Goal: Task Accomplishment & Management: Manage account settings

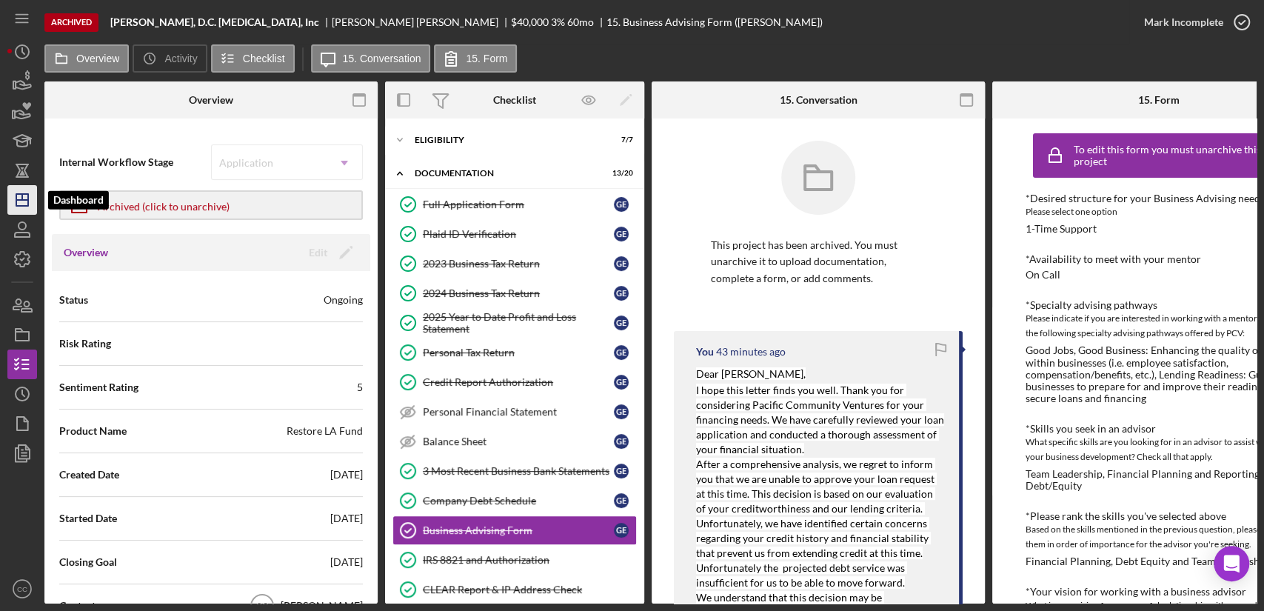
click at [26, 203] on icon "Icon/Dashboard" at bounding box center [22, 199] width 37 height 37
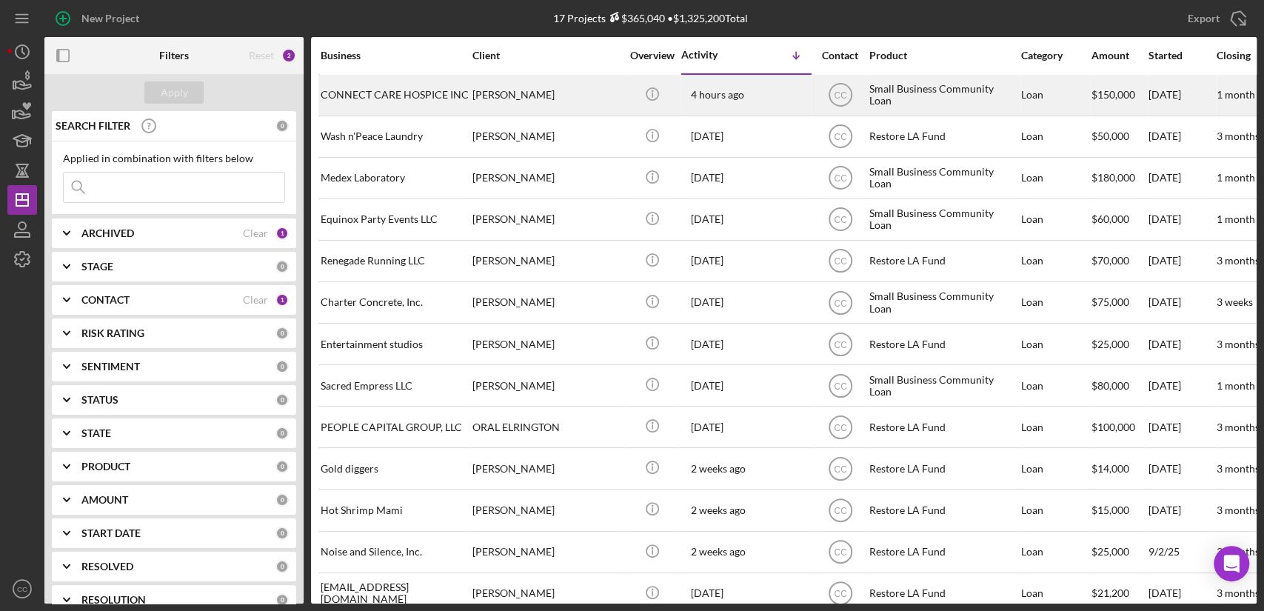
click at [425, 93] on div "CONNECT CARE HOSPICE INC" at bounding box center [395, 95] width 148 height 39
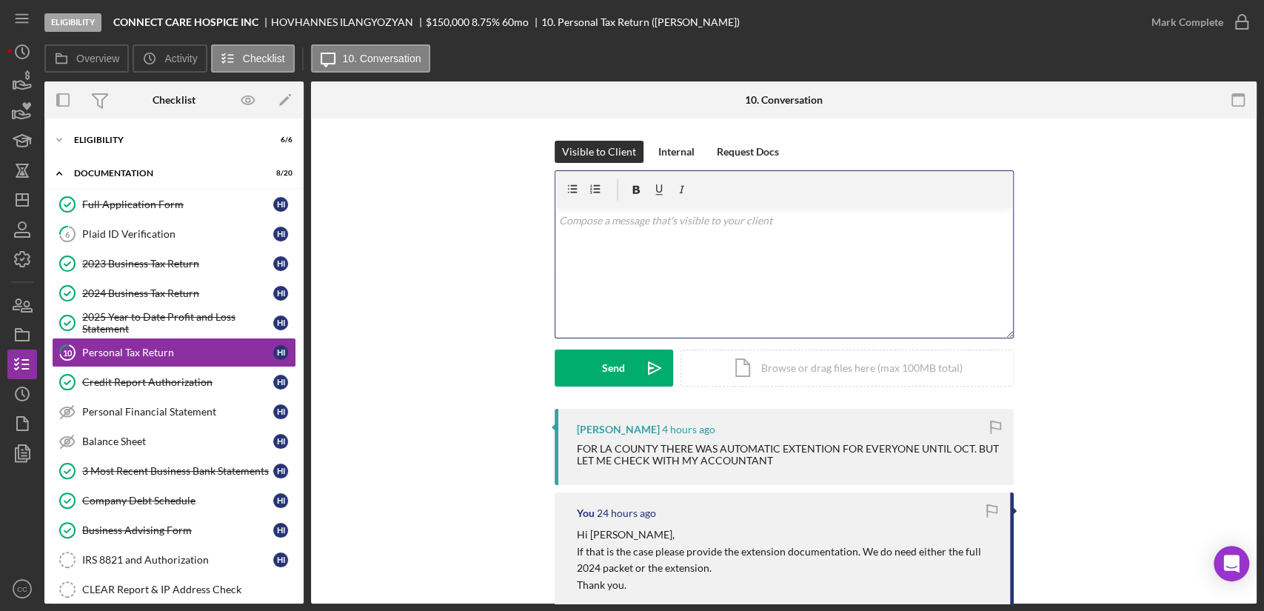
click at [743, 289] on div "v Color teal Color pink Remove color Add row above Add row below Add column bef…" at bounding box center [784, 273] width 458 height 130
click at [606, 538] on p "Hi [PERSON_NAME]," at bounding box center [786, 532] width 418 height 16
copy p "Hovhannes"
click at [675, 297] on div "v Color teal Color pink Remove color Add row above Add row below Add column bef…" at bounding box center [784, 273] width 458 height 130
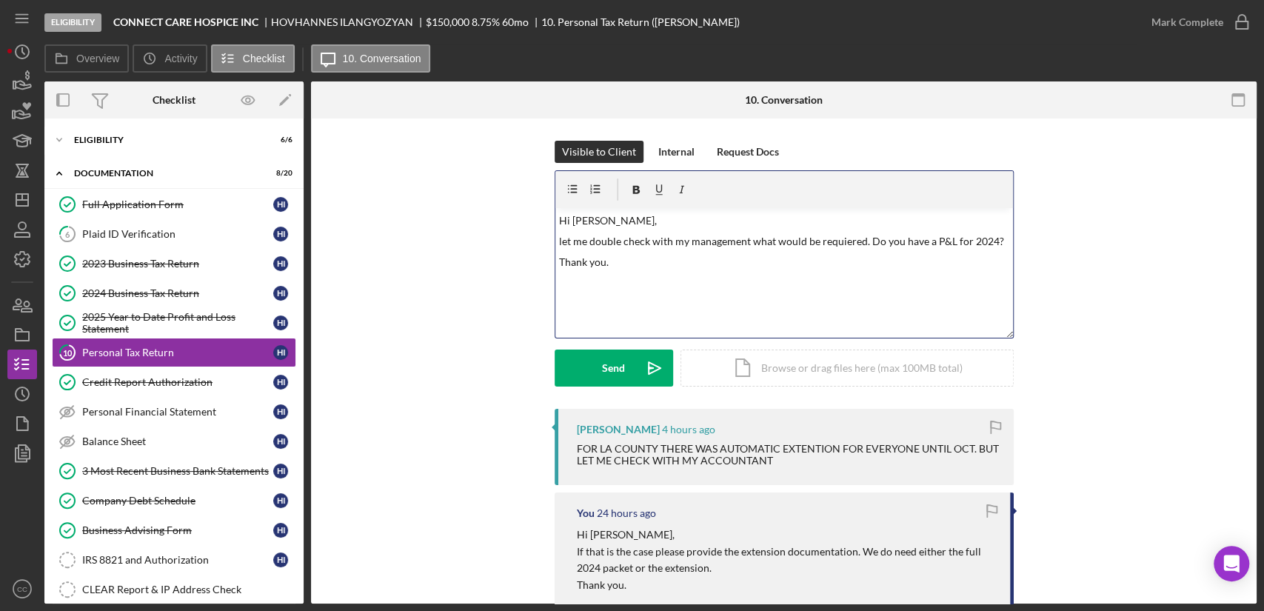
click at [835, 243] on p "let me double check with my management what would be requiered. Do you have a P…" at bounding box center [784, 241] width 450 height 16
click at [611, 380] on div "Send" at bounding box center [613, 368] width 23 height 37
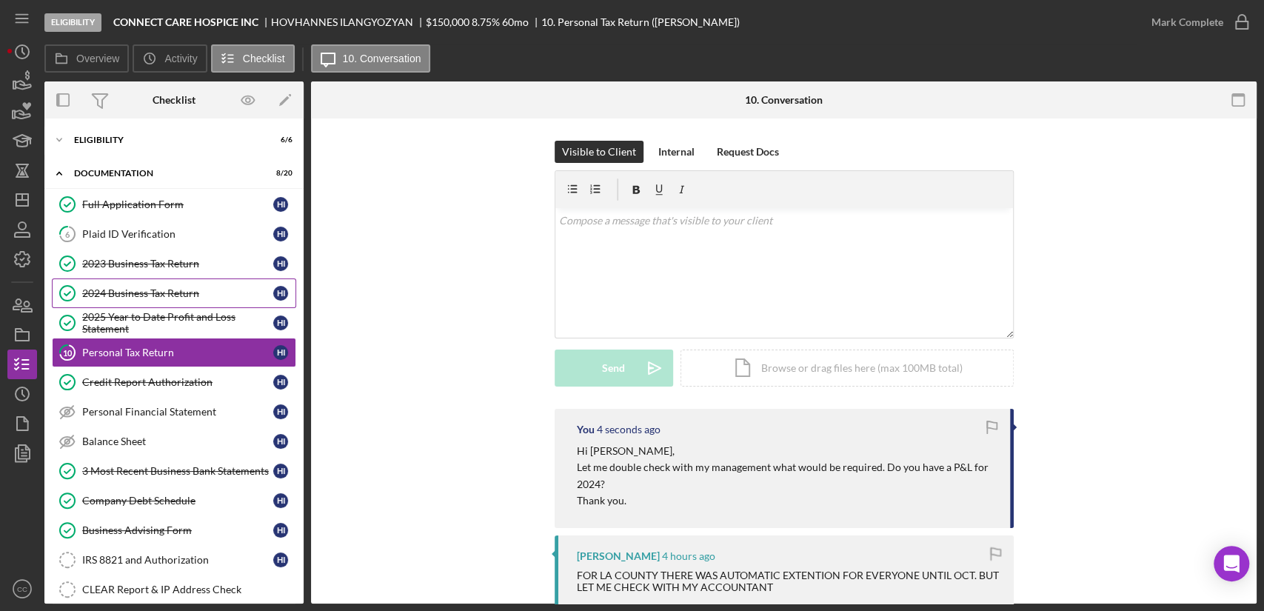
click at [141, 288] on div "2024 Business Tax Return" at bounding box center [177, 293] width 191 height 12
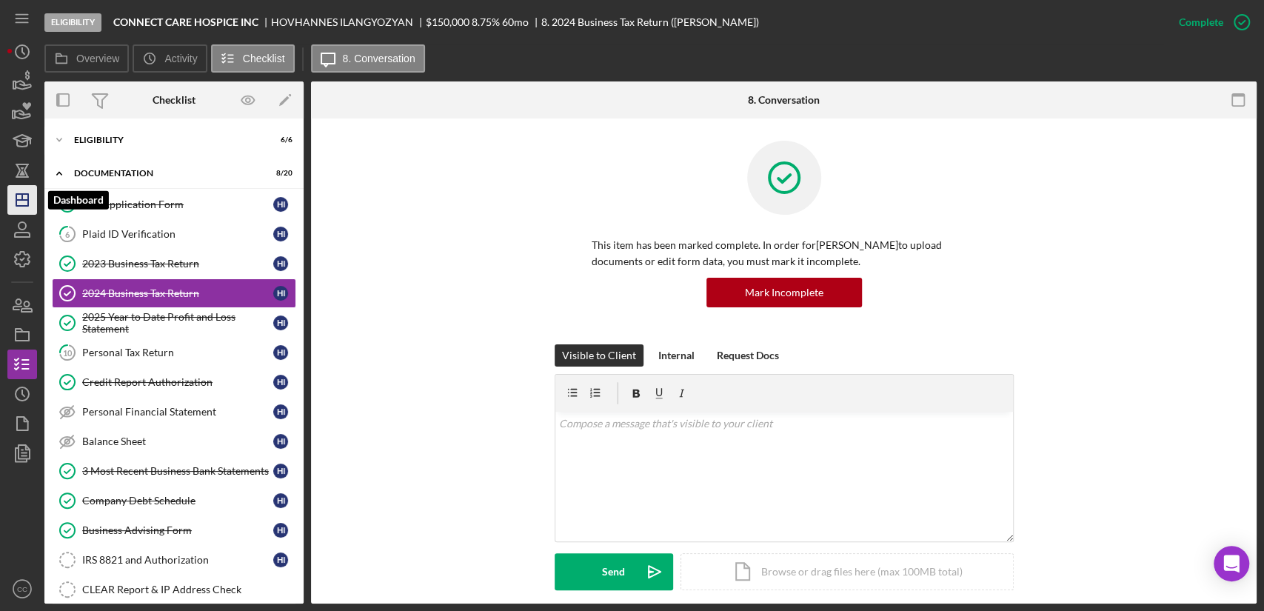
click at [26, 194] on polygon "button" at bounding box center [22, 200] width 12 height 12
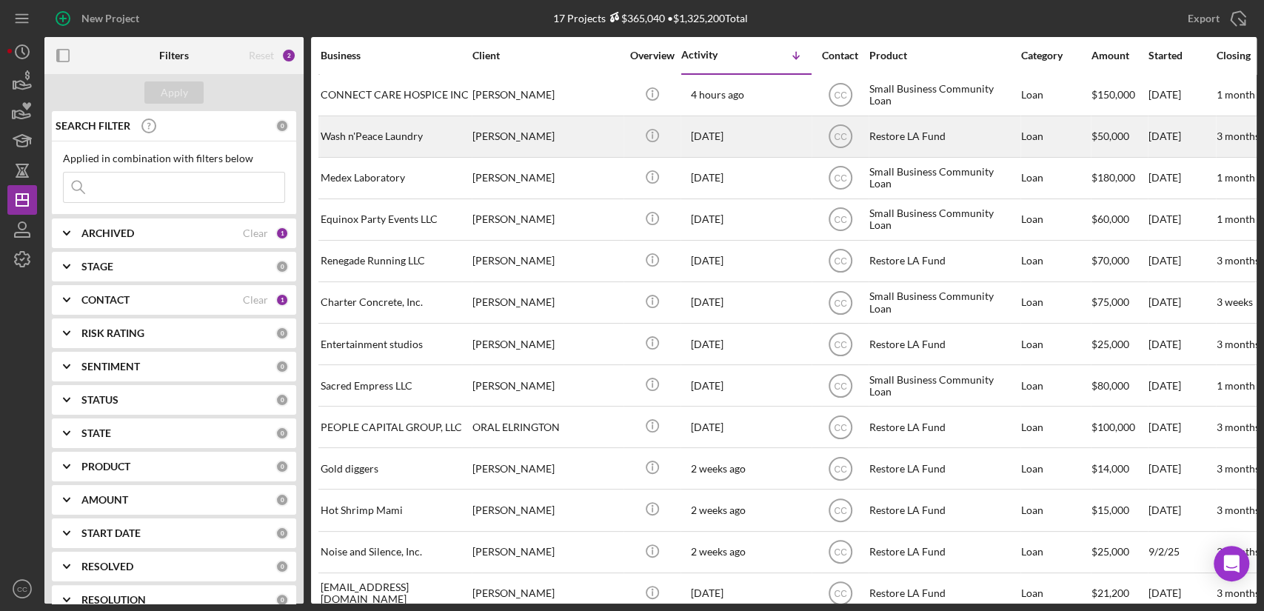
click at [374, 132] on div "Wash n'Peace Laundry" at bounding box center [395, 136] width 148 height 39
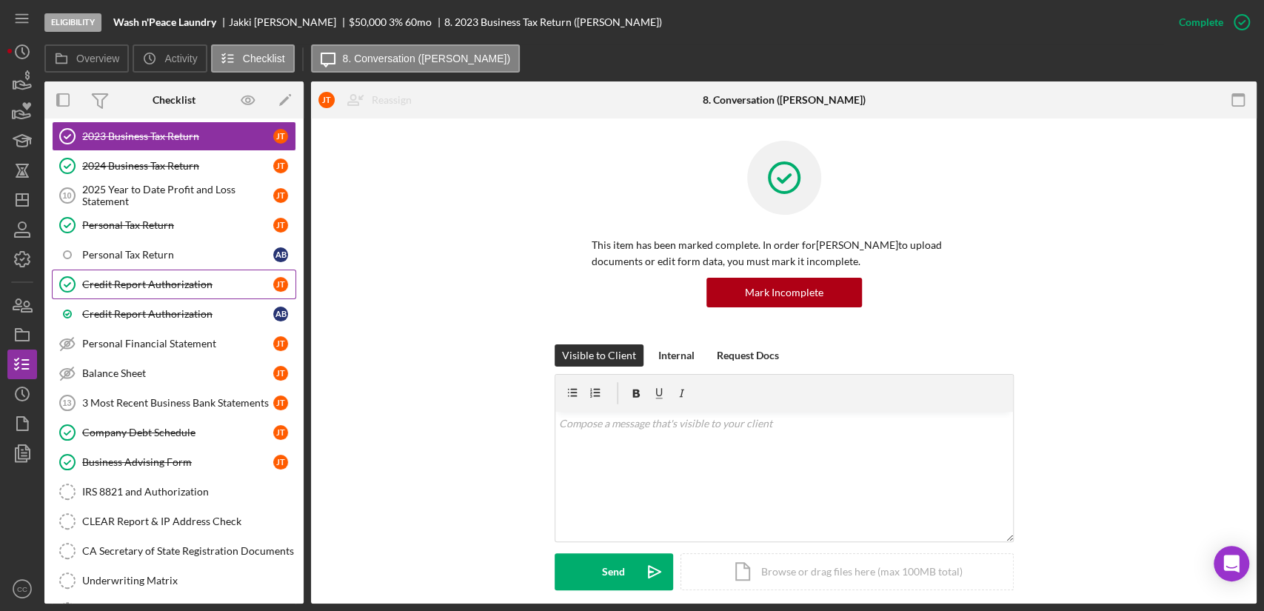
scroll to position [164, 0]
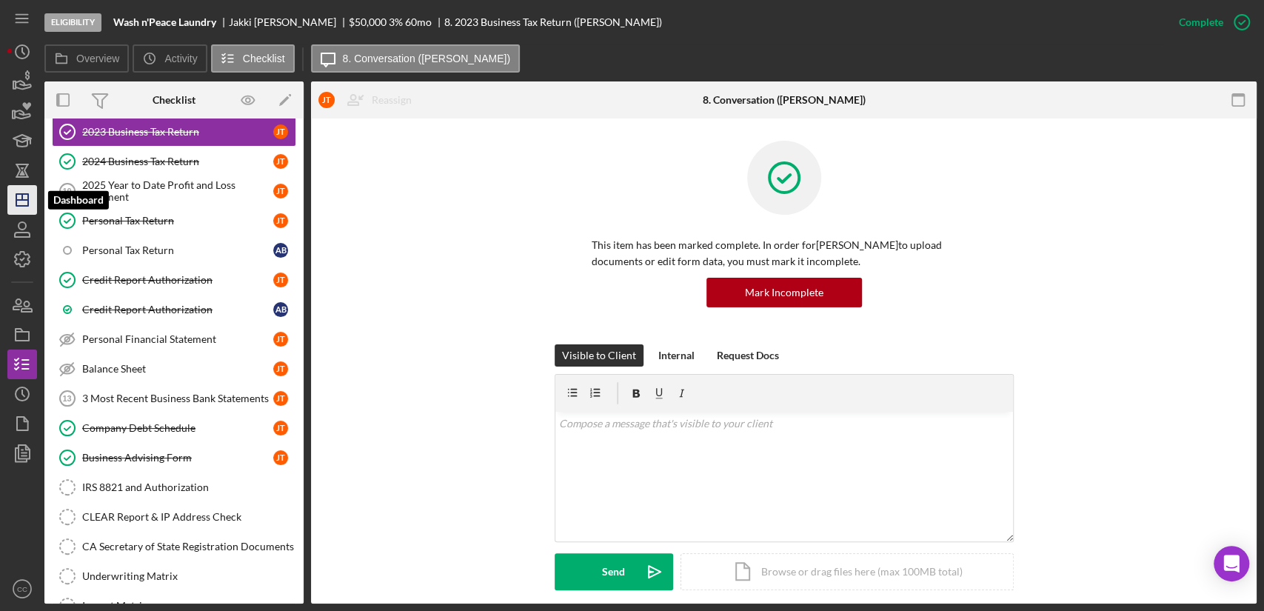
click at [22, 198] on line "button" at bounding box center [22, 197] width 0 height 6
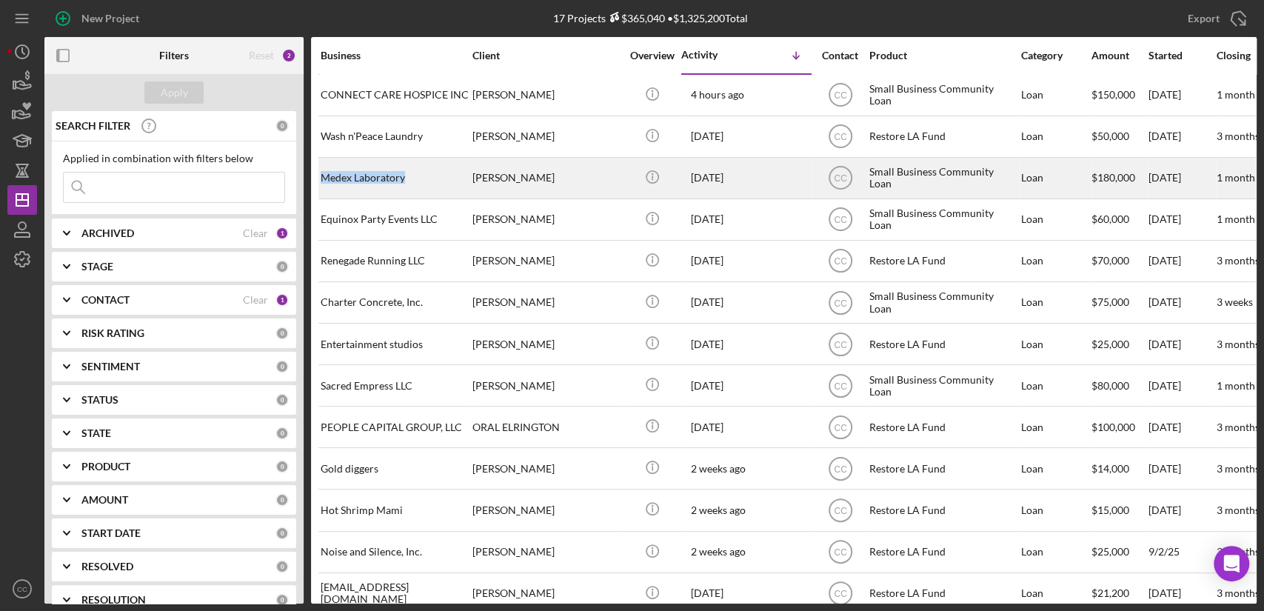
drag, startPoint x: 430, startPoint y: 181, endPoint x: 321, endPoint y: 182, distance: 109.6
click at [321, 182] on div "Medex Laboratory" at bounding box center [395, 177] width 148 height 39
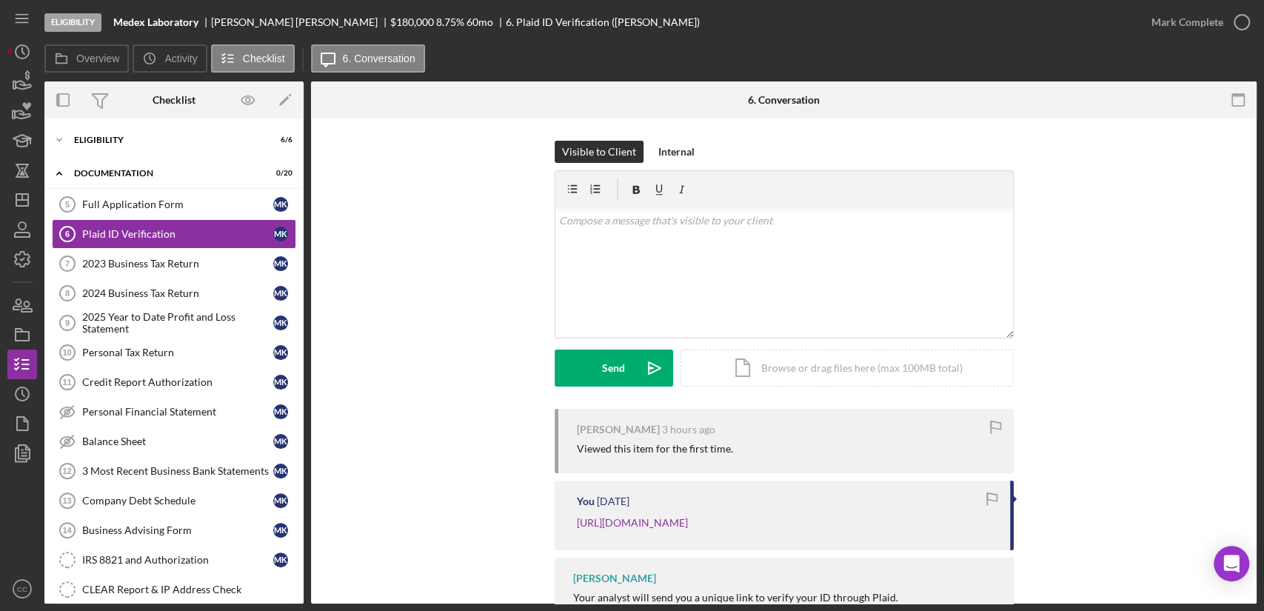
click at [132, 21] on b "Medex Laboratory" at bounding box center [155, 22] width 85 height 12
copy b "Medex"
drag, startPoint x: 200, startPoint y: 22, endPoint x: 118, endPoint y: 24, distance: 82.2
click at [118, 24] on div "Medex Laboratory" at bounding box center [162, 22] width 98 height 12
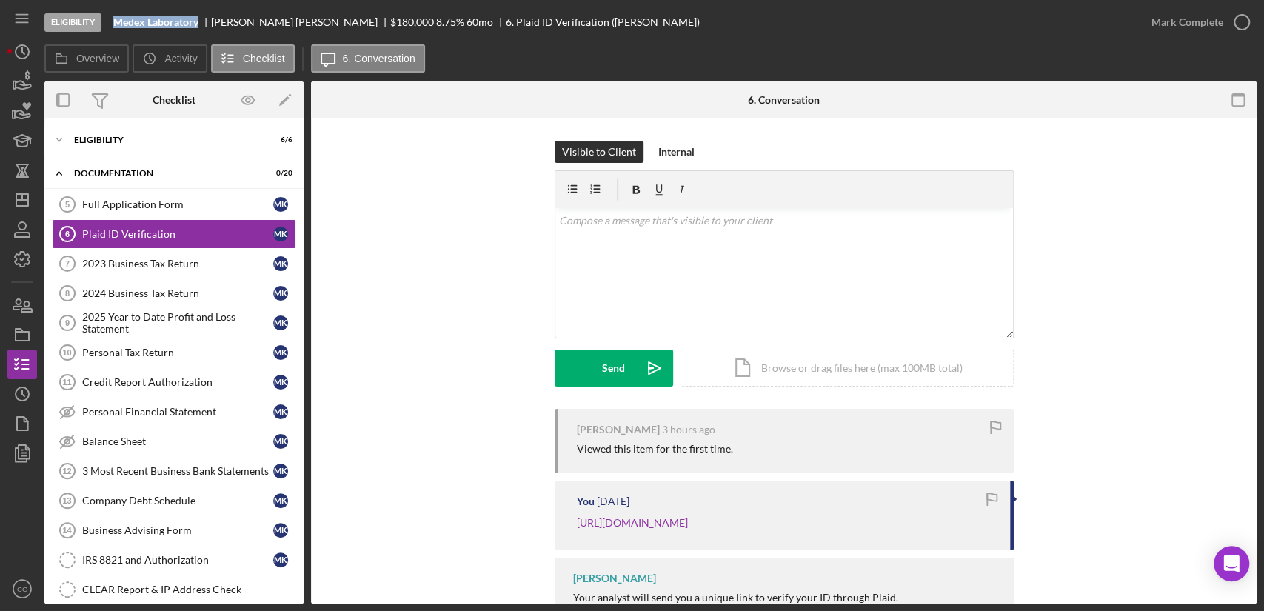
copy b "Medex Laboratory"
click at [313, 22] on div "[PERSON_NAME]" at bounding box center [300, 22] width 179 height 12
click at [104, 136] on div "Eligibility" at bounding box center [179, 140] width 211 height 9
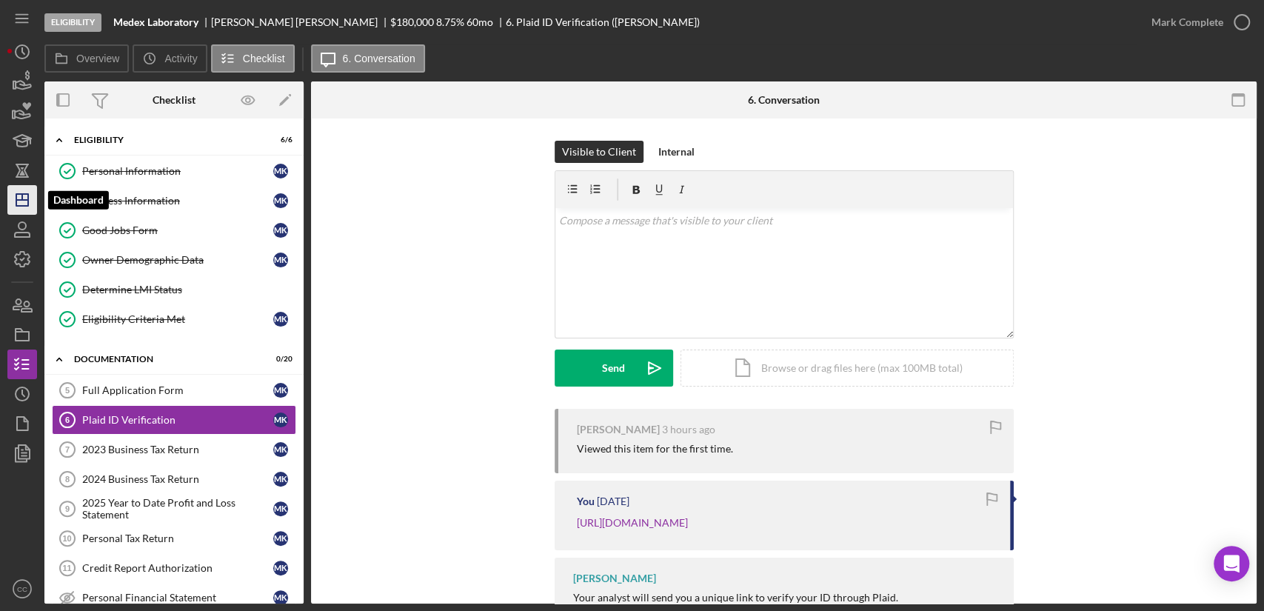
click at [24, 195] on icon "Icon/Dashboard" at bounding box center [22, 199] width 37 height 37
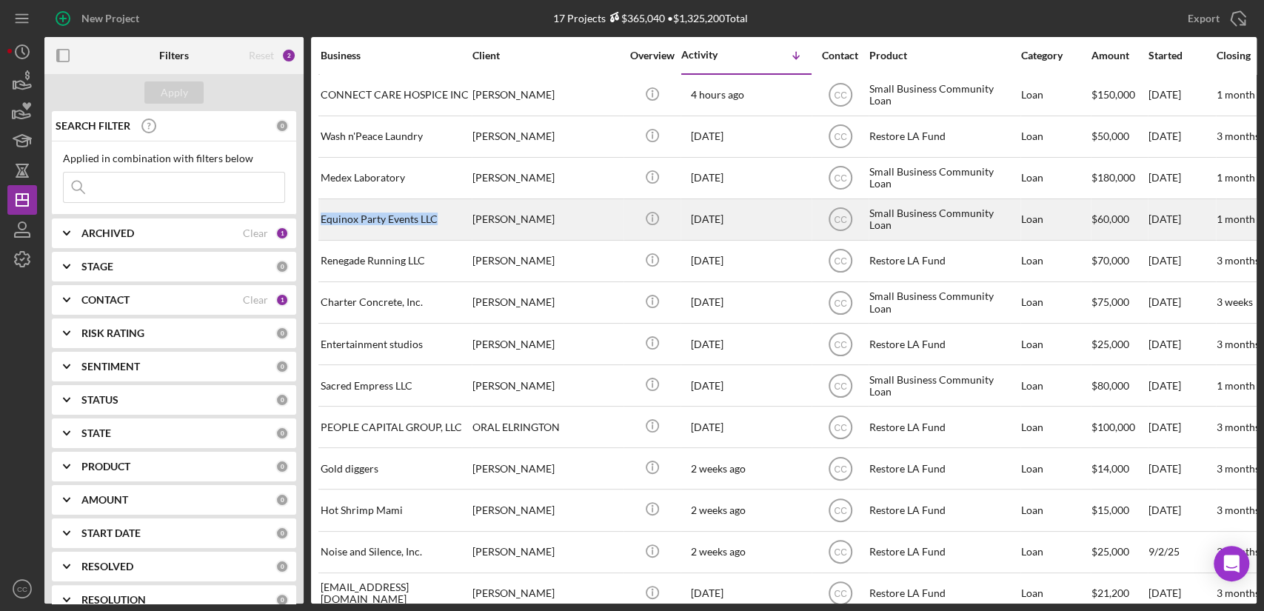
drag, startPoint x: 441, startPoint y: 220, endPoint x: 318, endPoint y: 227, distance: 122.4
click at [318, 227] on tr "Equinox Party Events LLC [PERSON_NAME] Icon/Info [DATE] [PERSON_NAME] CC Small …" at bounding box center [1226, 218] width 1817 height 41
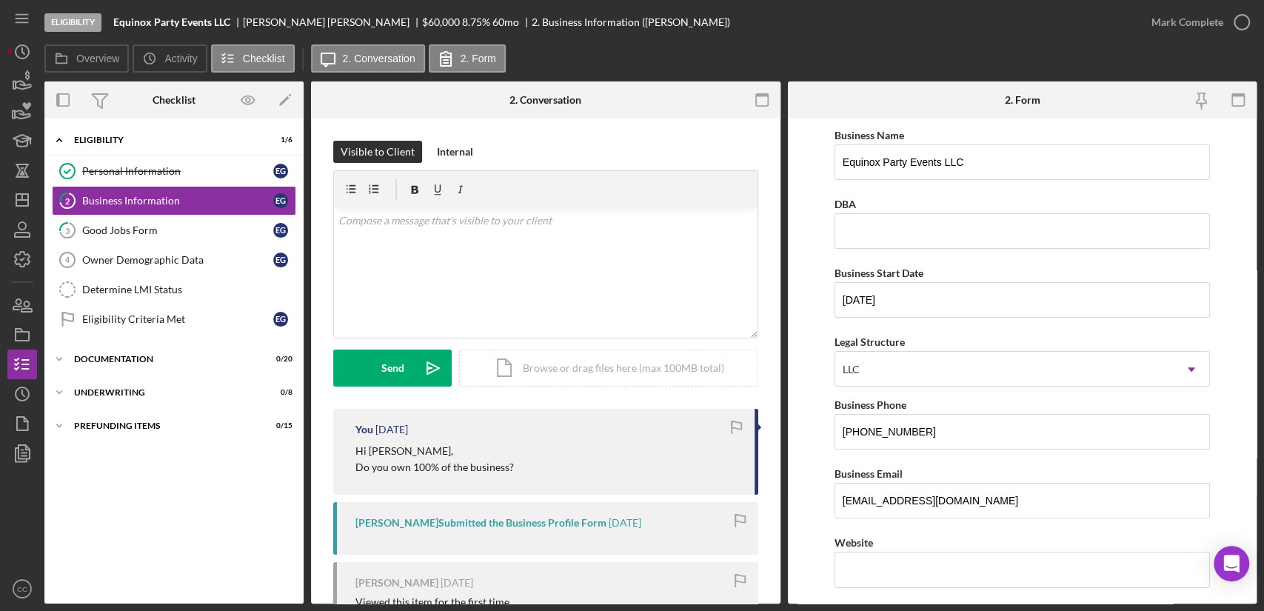
click at [133, 27] on b "Equinox Party Events LLC" at bounding box center [171, 22] width 117 height 12
click at [130, 27] on b "Equinox Party Events LLC" at bounding box center [171, 22] width 117 height 12
copy b "Equinox"
drag, startPoint x: 234, startPoint y: 20, endPoint x: 157, endPoint y: 23, distance: 77.1
click at [157, 23] on div "Equinox Party Events LLC" at bounding box center [178, 22] width 130 height 12
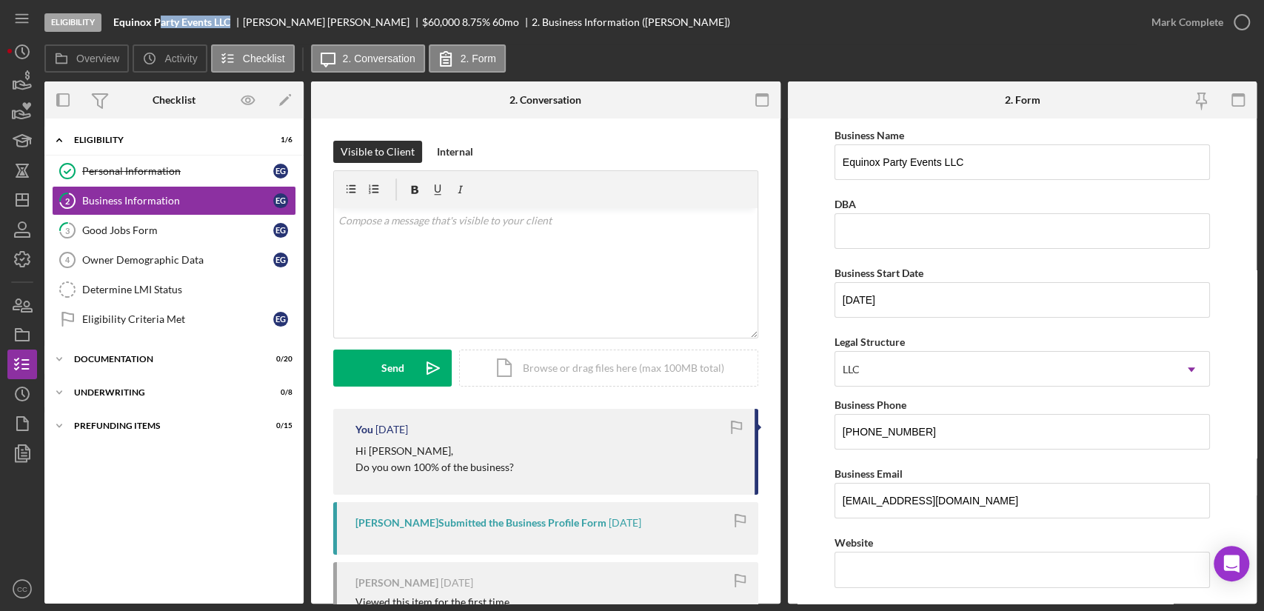
copy b "arty Events LLC"
click at [18, 196] on icon "Icon/Dashboard" at bounding box center [22, 199] width 37 height 37
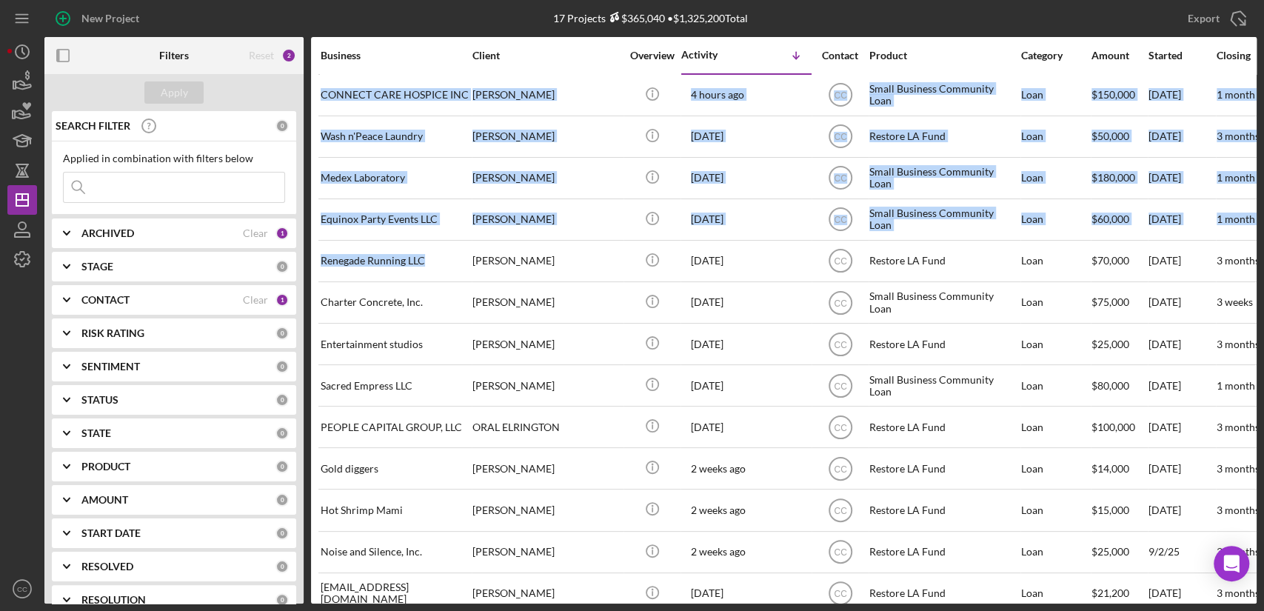
drag, startPoint x: 440, startPoint y: 255, endPoint x: 317, endPoint y: 261, distance: 123.0
click at [317, 261] on div "Business Client Overview Activity Icon/Table Sort Arrow Contact Product Categor…" at bounding box center [784, 320] width 946 height 567
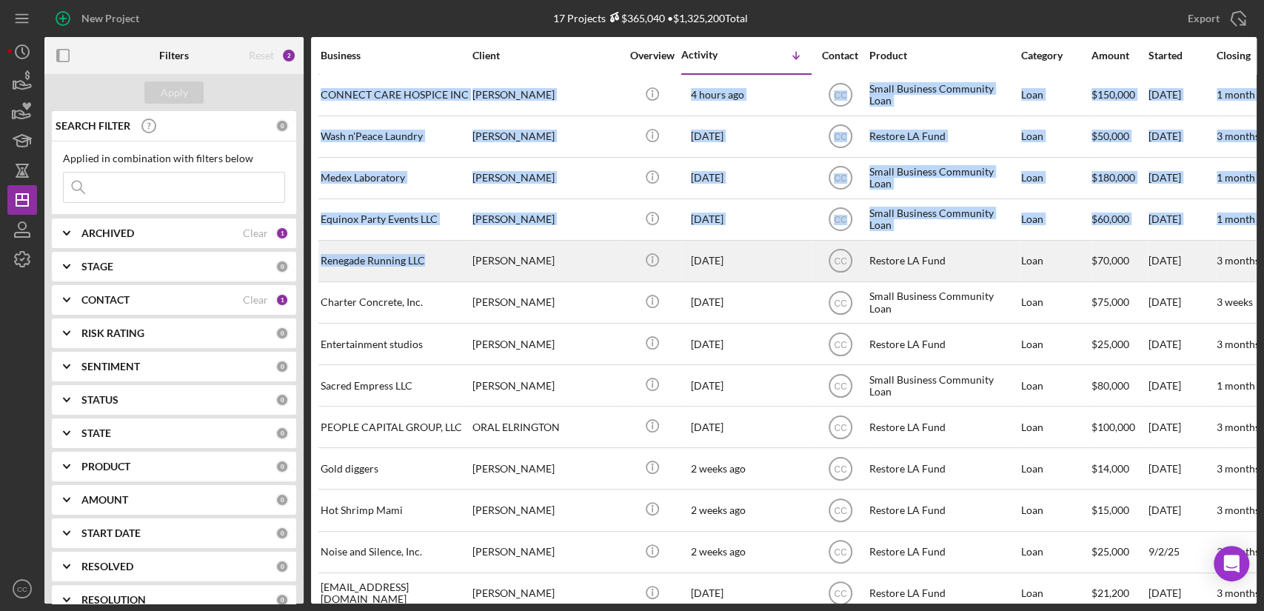
click at [444, 277] on div "Renegade Running LLC" at bounding box center [395, 260] width 148 height 39
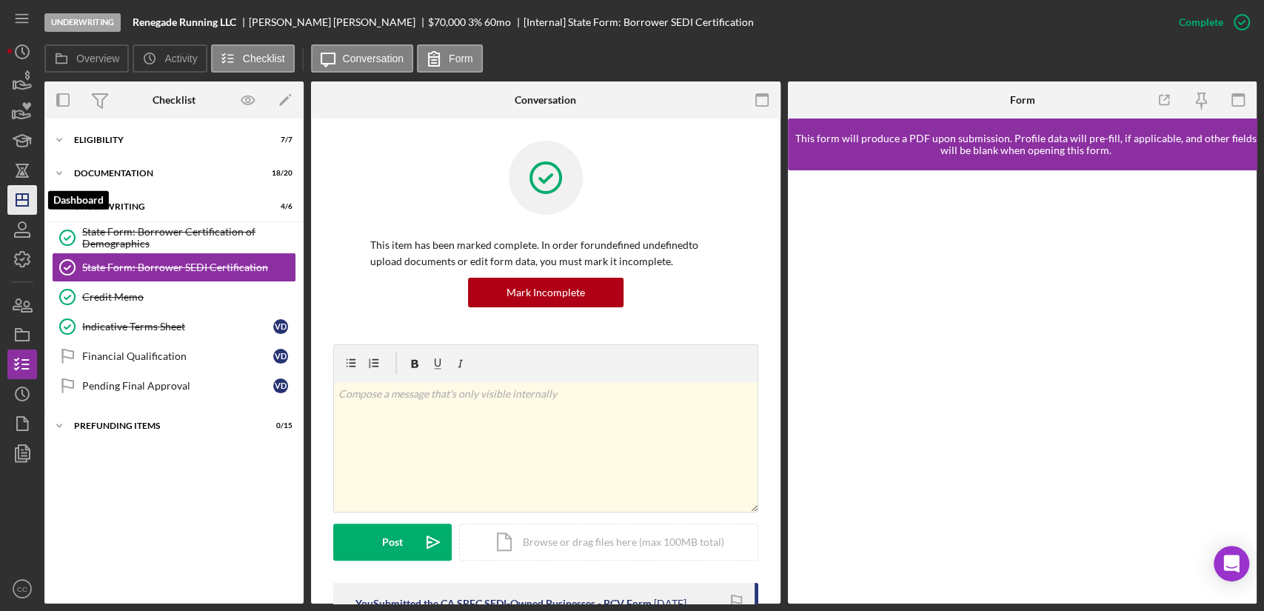
click at [16, 196] on polygon "button" at bounding box center [22, 200] width 12 height 12
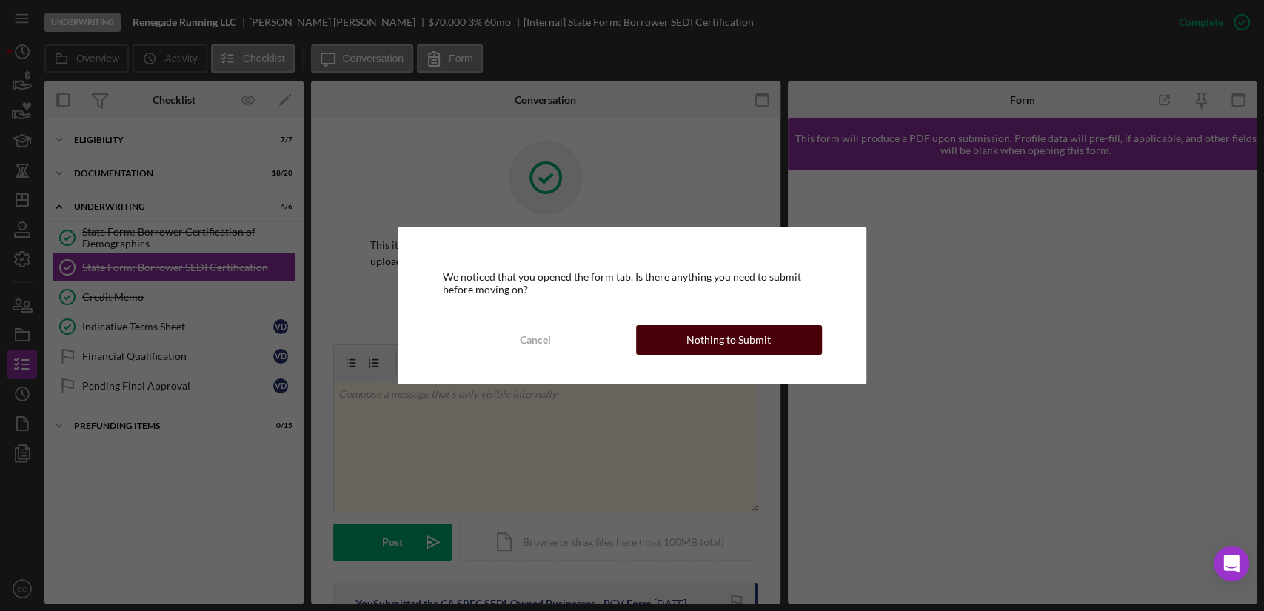
click at [772, 340] on button "Nothing to Submit" at bounding box center [729, 340] width 186 height 30
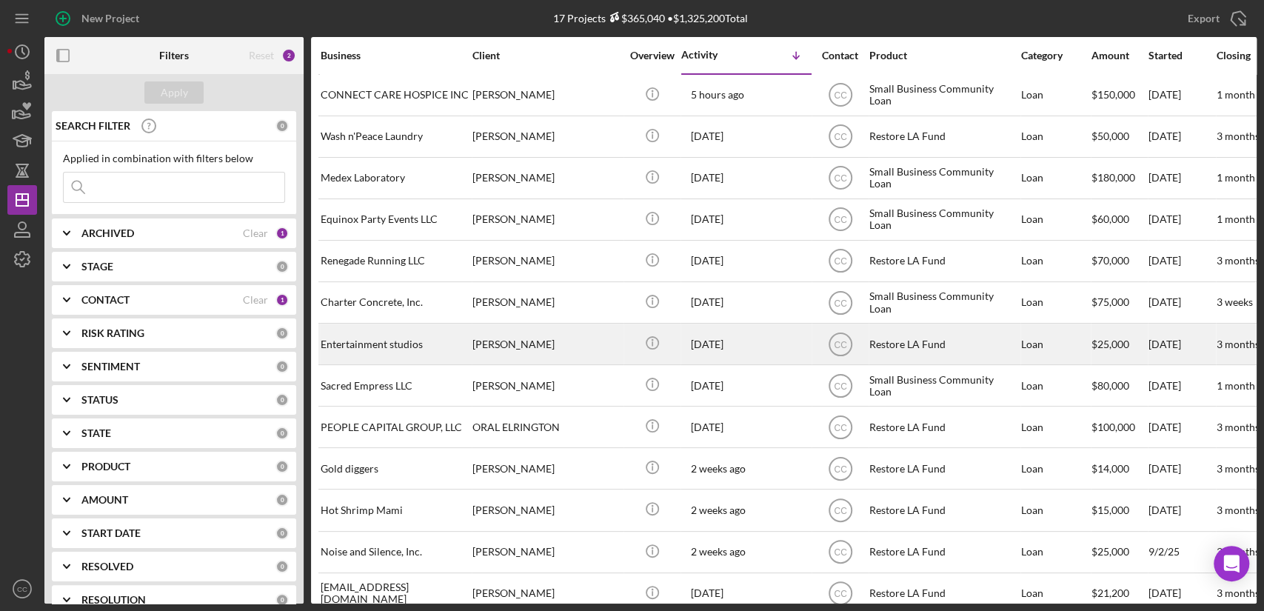
click at [435, 344] on div "Entertainment studios" at bounding box center [395, 343] width 148 height 39
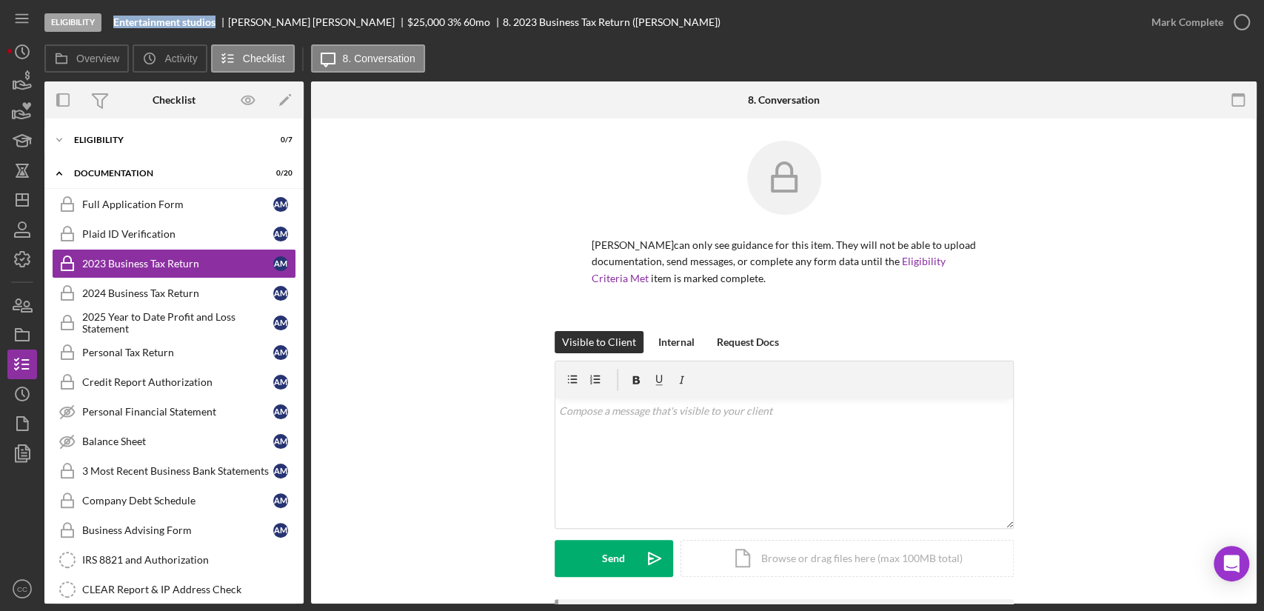
drag, startPoint x: 220, startPoint y: 24, endPoint x: 108, endPoint y: 27, distance: 111.9
click at [108, 27] on div "Eligibility Entertainment studios [PERSON_NAME] $25,000 $5,000 3 % 60 mo 8. 202…" at bounding box center [590, 22] width 1092 height 44
copy b "Entertainment studios"
click at [97, 136] on div "Eligibility" at bounding box center [179, 140] width 211 height 9
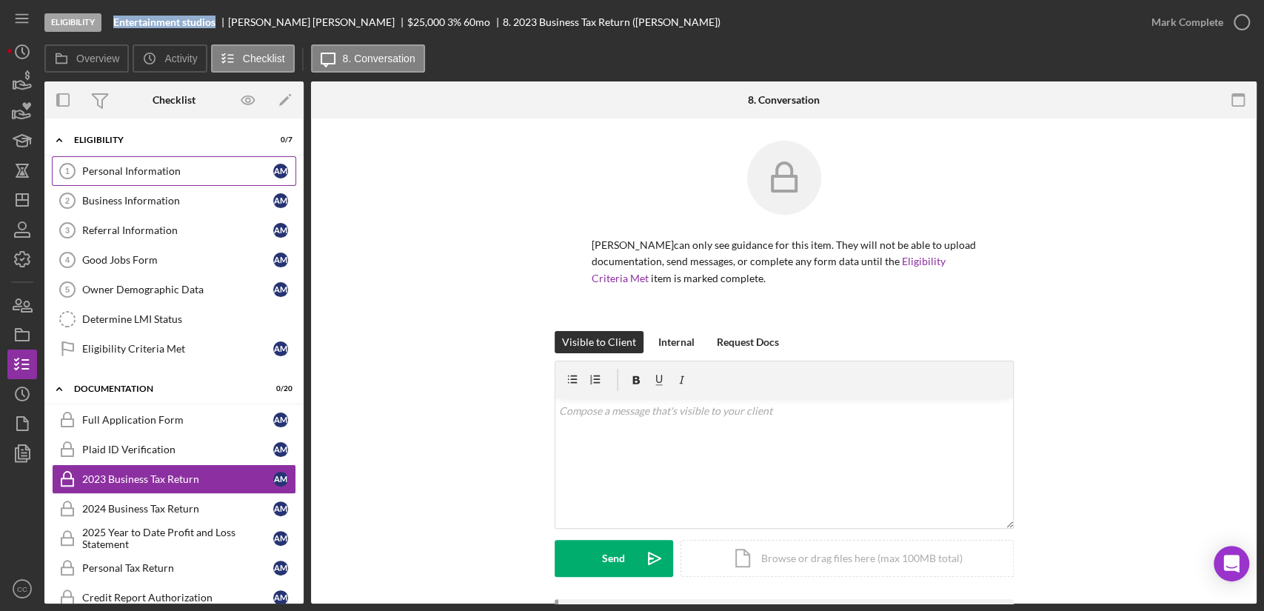
click at [125, 173] on div "Personal Information" at bounding box center [177, 171] width 191 height 12
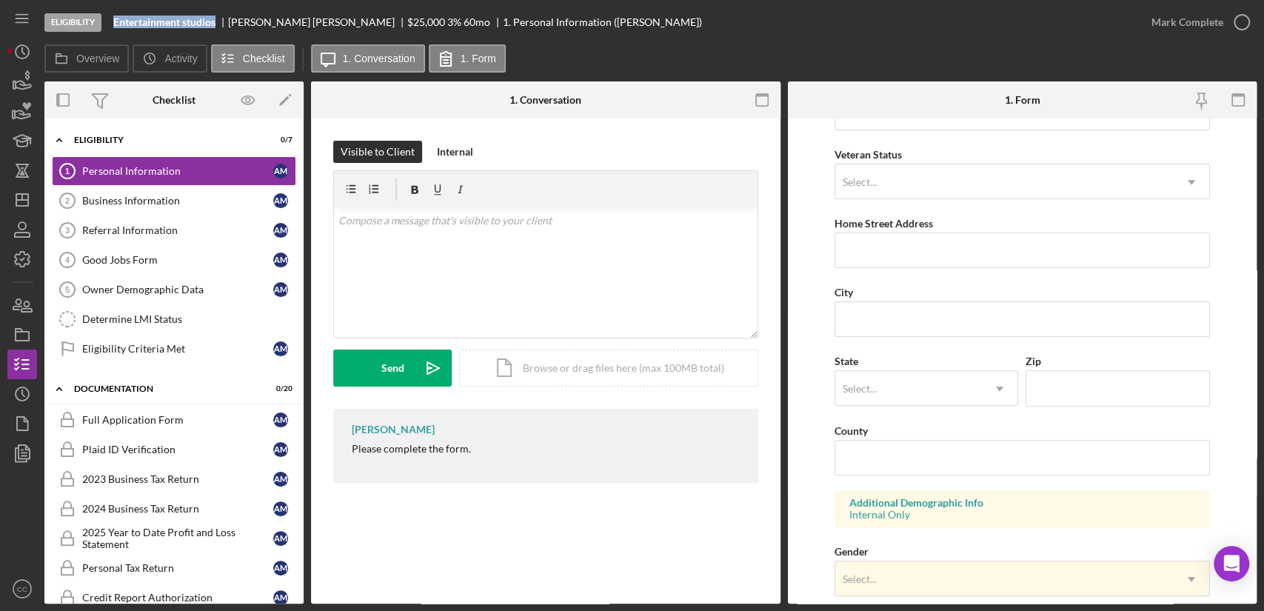
scroll to position [411, 0]
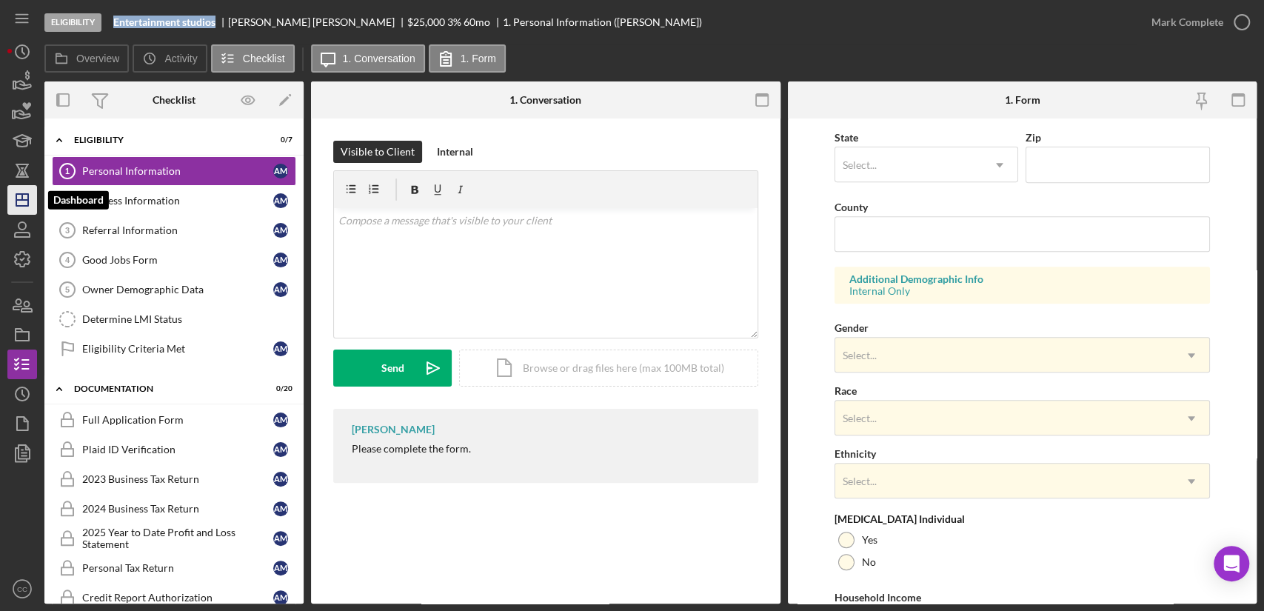
click at [27, 196] on icon "Icon/Dashboard" at bounding box center [22, 199] width 37 height 37
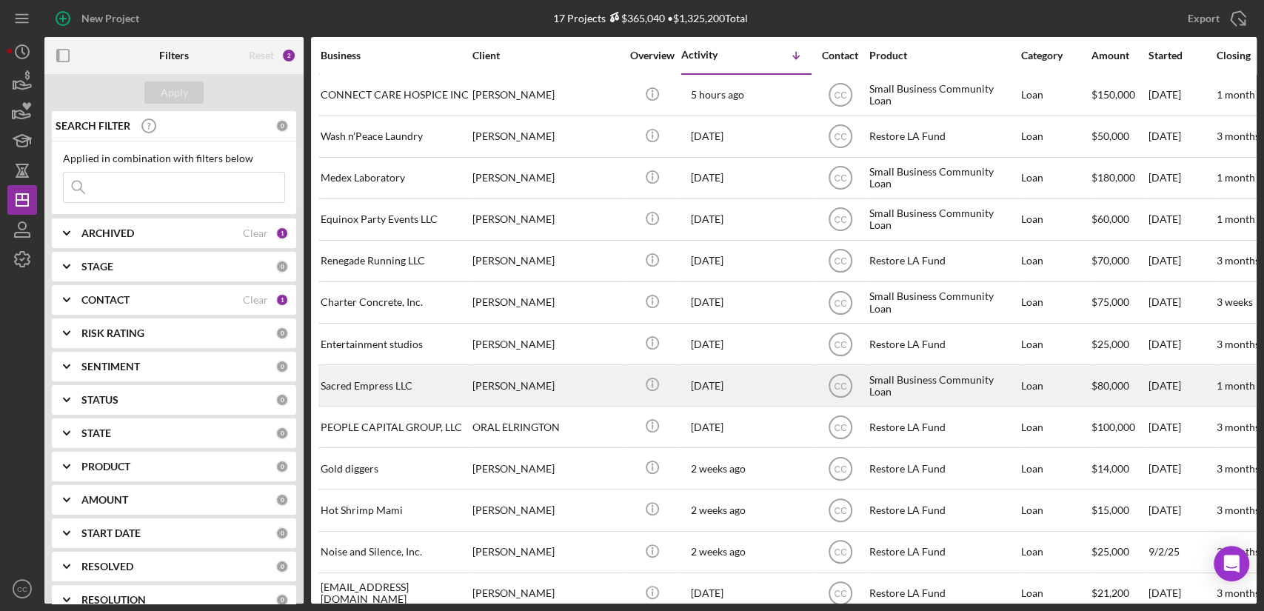
click at [422, 382] on div "Sacred Empress LLC" at bounding box center [395, 385] width 148 height 39
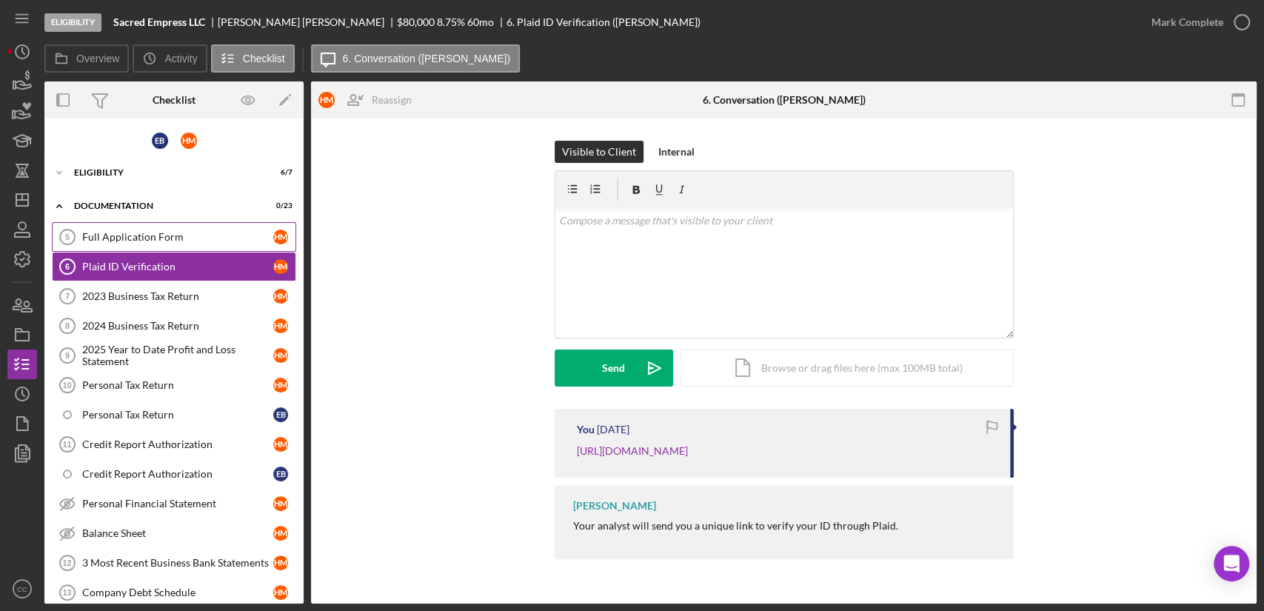
click at [116, 222] on link "Full Application Form 5 Full Application Form H M" at bounding box center [174, 237] width 244 height 30
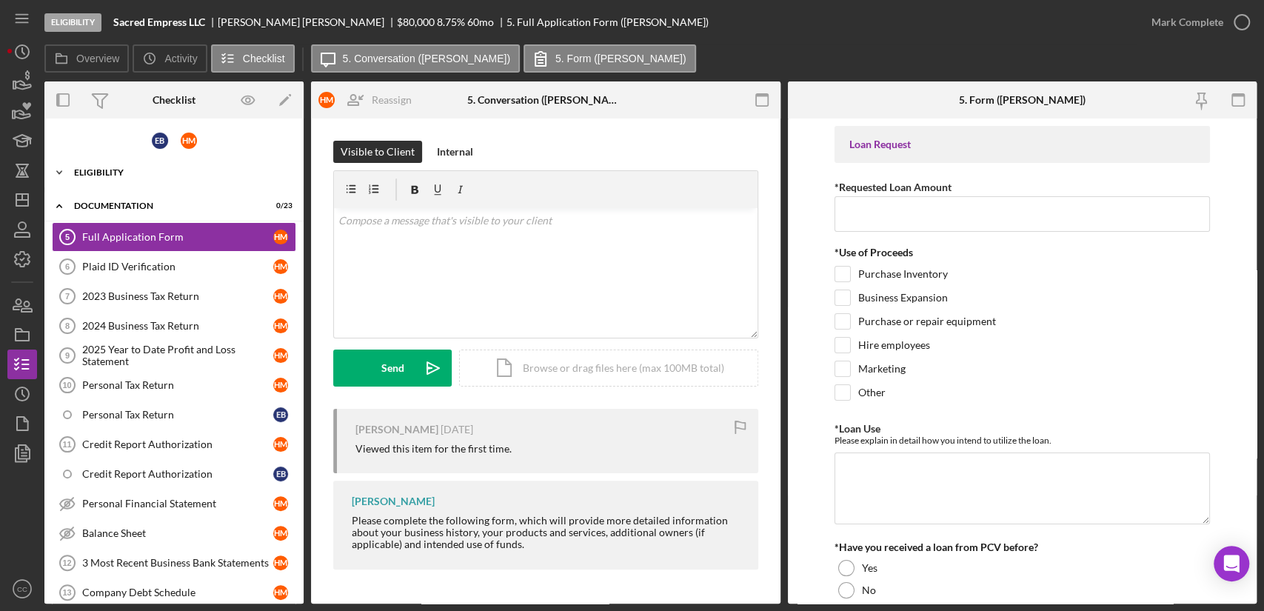
click at [107, 168] on div "Eligibility" at bounding box center [179, 172] width 211 height 9
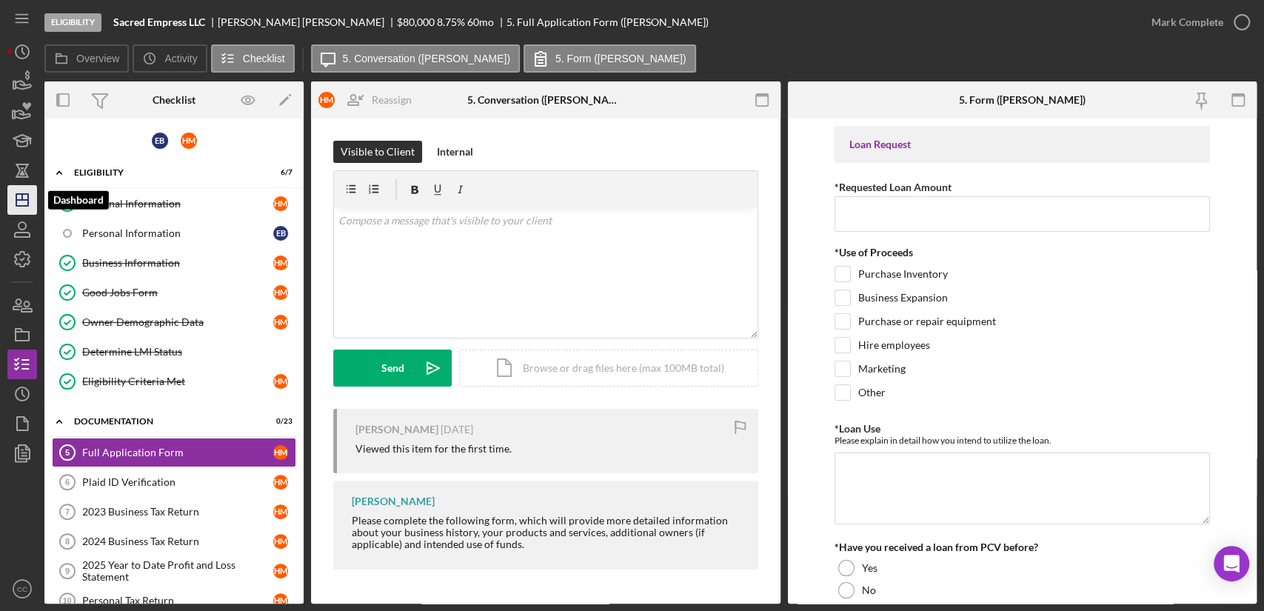
click at [22, 198] on line "button" at bounding box center [22, 197] width 0 height 6
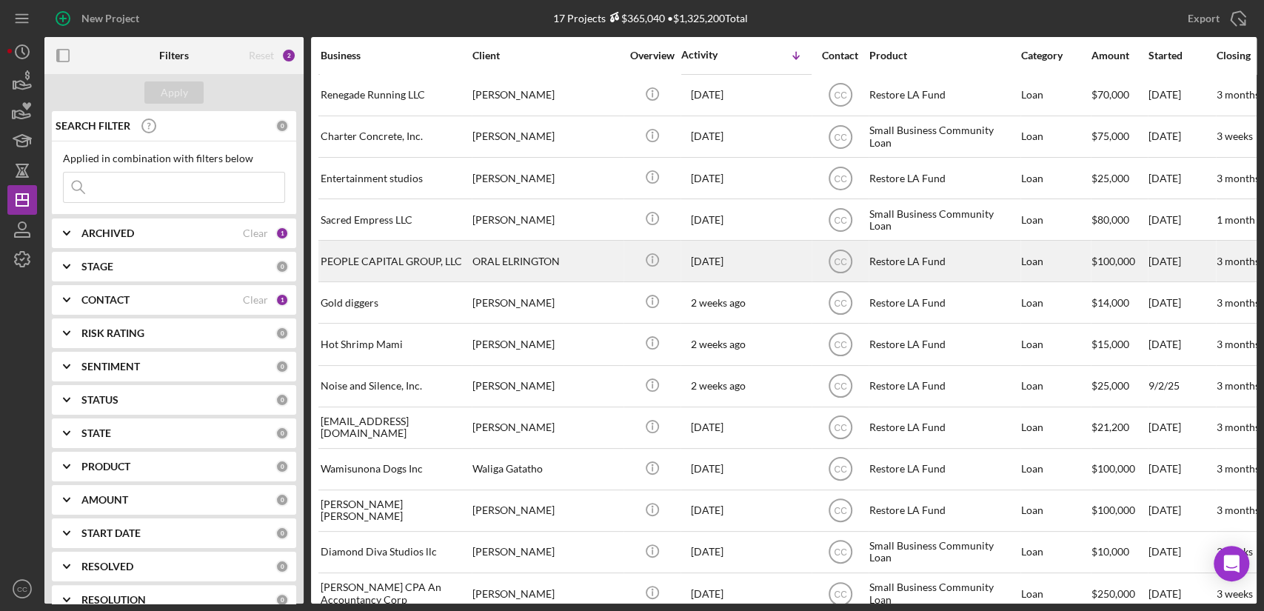
scroll to position [190, 0]
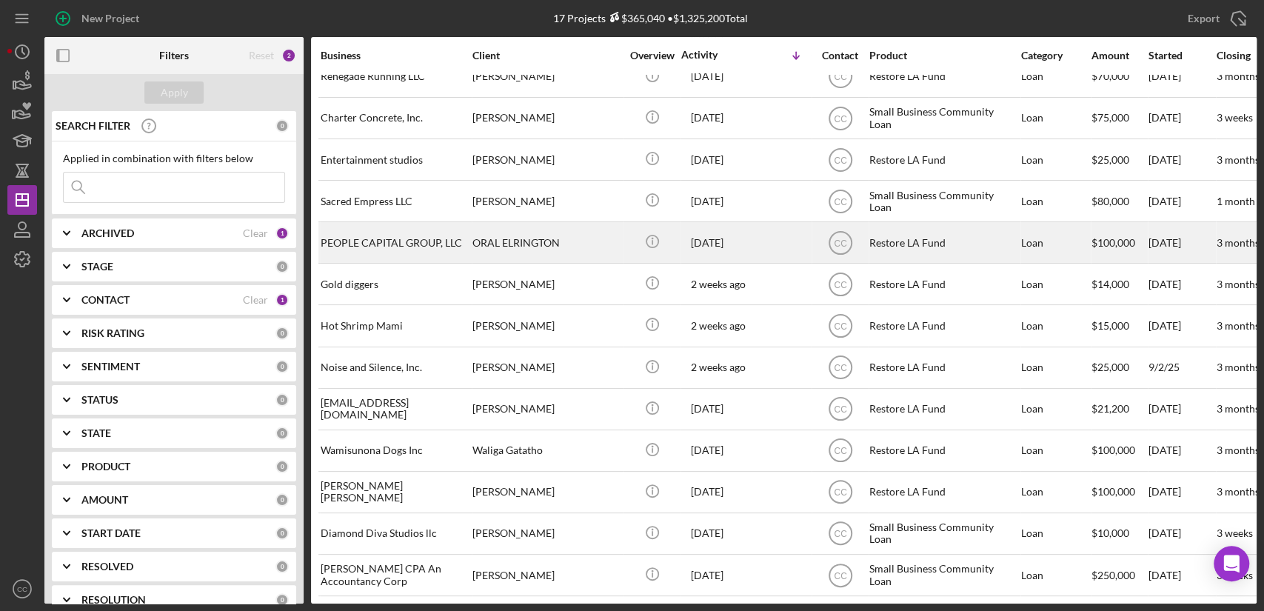
click at [443, 236] on div "PEOPLE CAPITAL GROUP, LLC" at bounding box center [395, 242] width 148 height 39
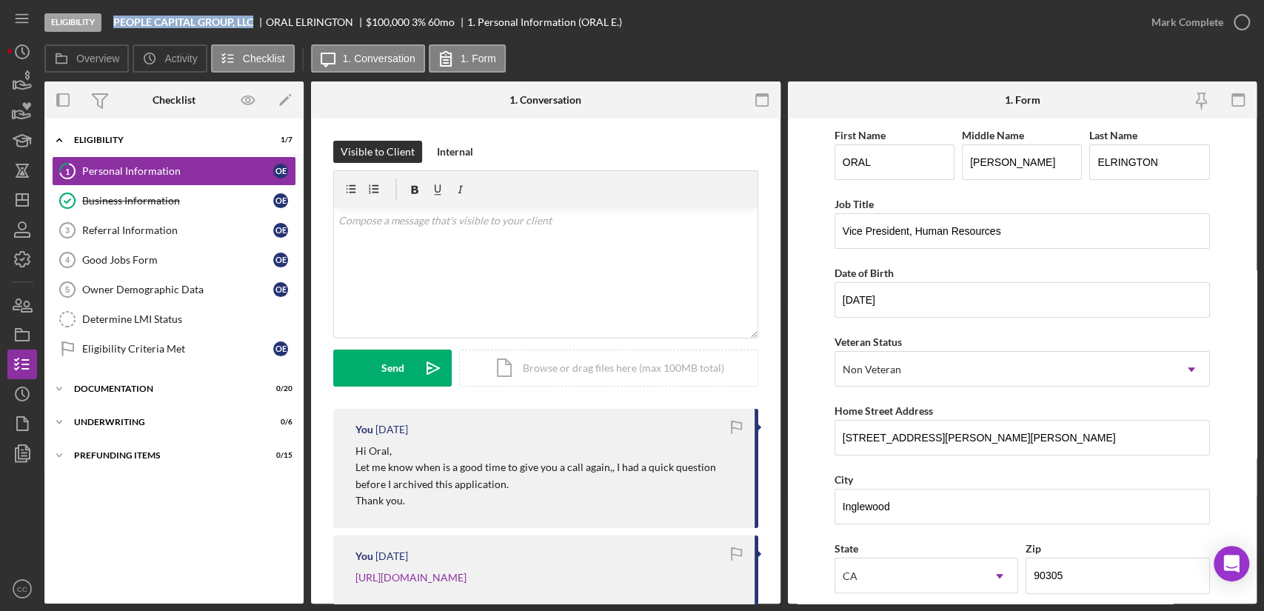
drag, startPoint x: 256, startPoint y: 19, endPoint x: 106, endPoint y: 27, distance: 150.5
click at [106, 27] on div "Eligibility PEOPLE CAPITAL GROUP, LLC ORAL ELRINGTON $100,000 $20,000 3 % 60 mo…" at bounding box center [590, 22] width 1092 height 44
copy div "PEOPLE CAPITAL GROUP, LLC"
click at [27, 192] on icon "Icon/Dashboard" at bounding box center [22, 199] width 37 height 37
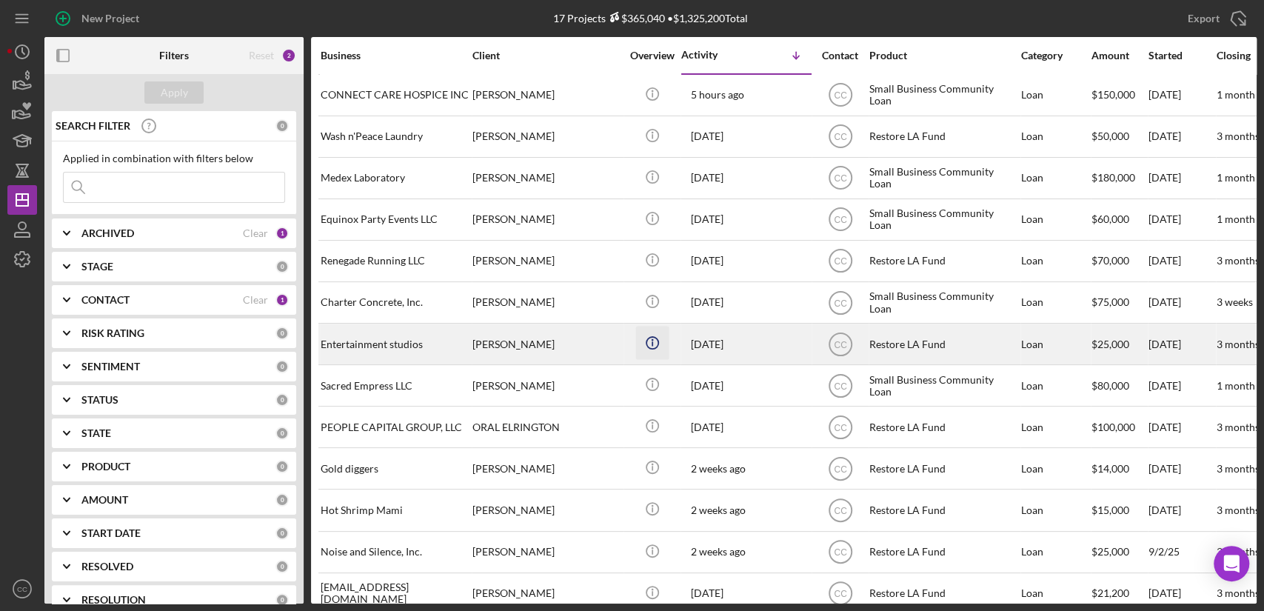
scroll to position [82, 0]
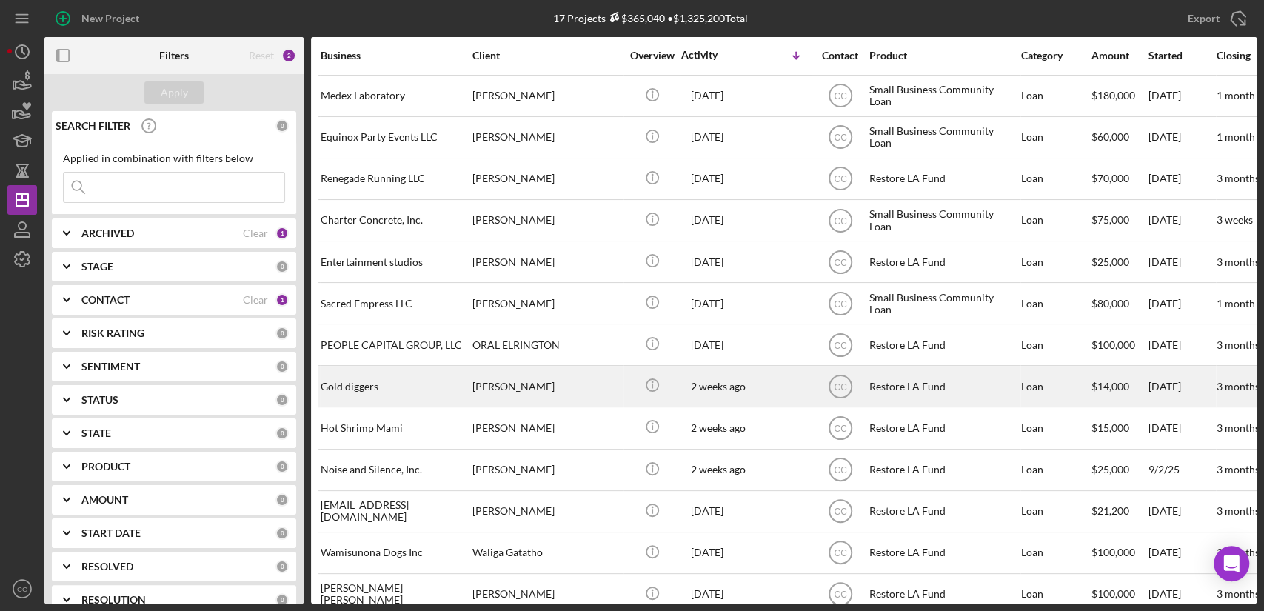
click at [452, 384] on div "Gold diggers" at bounding box center [395, 386] width 148 height 39
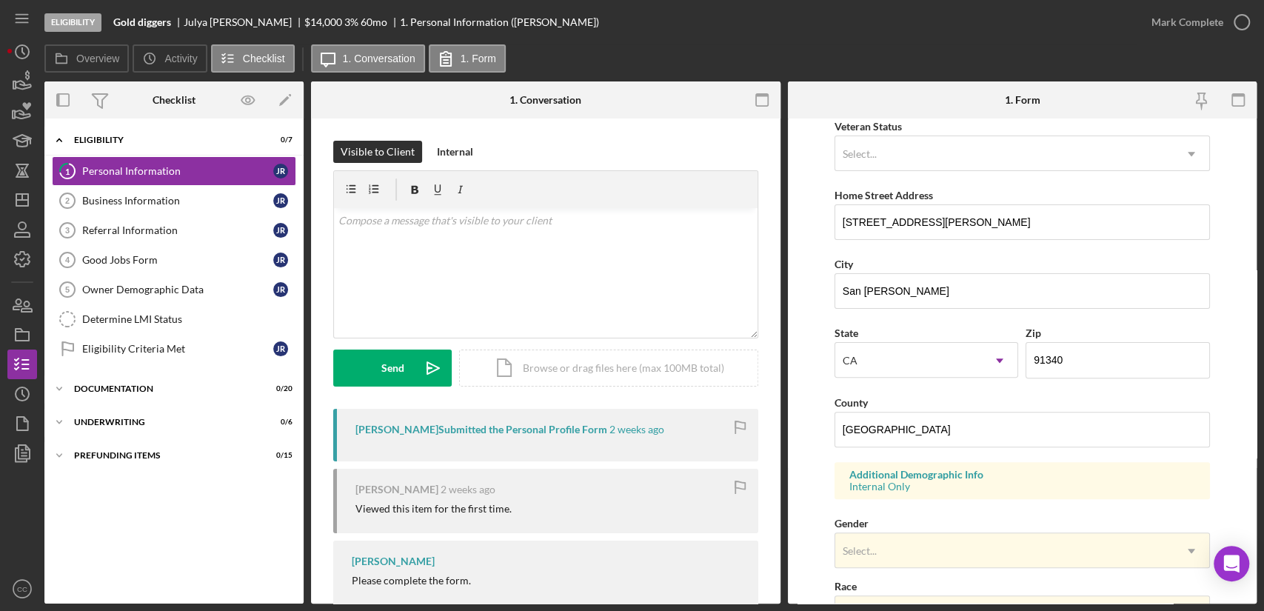
scroll to position [501, 0]
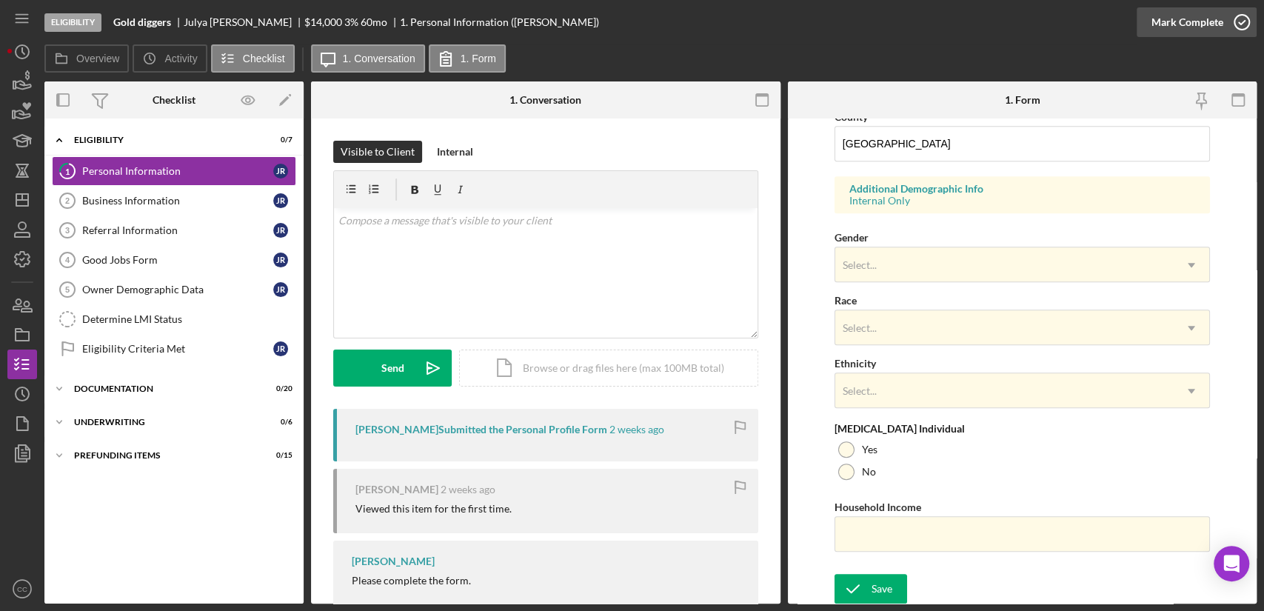
click at [1212, 10] on div "Mark Complete" at bounding box center [1188, 22] width 72 height 30
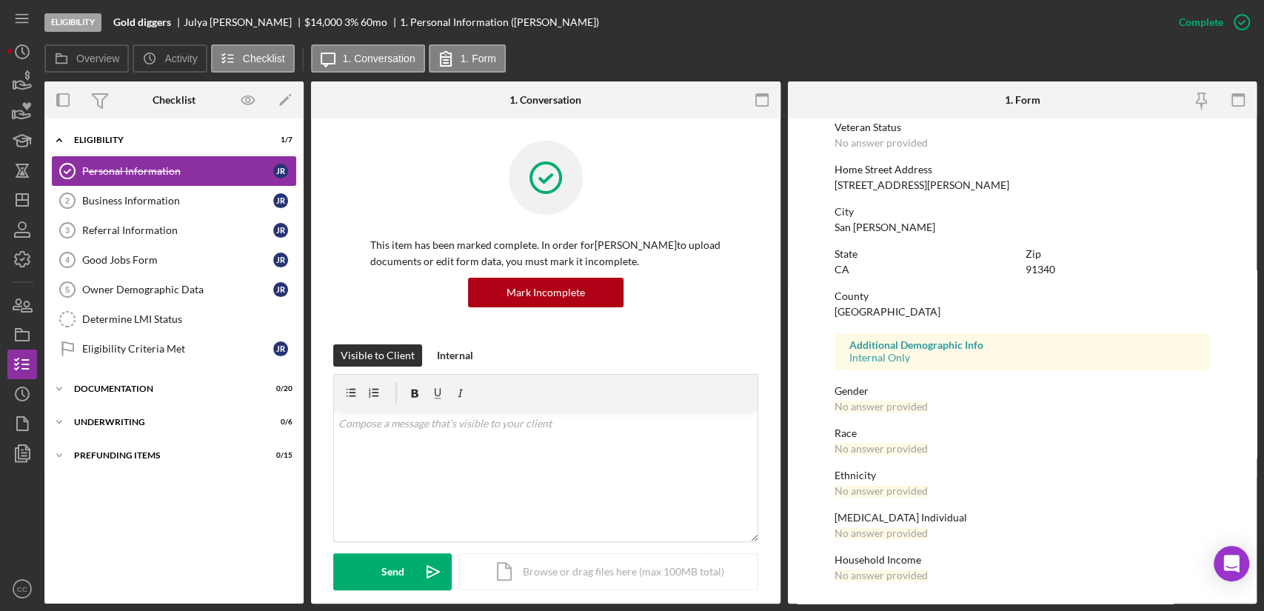
scroll to position [206, 0]
click at [158, 201] on div "Business Information" at bounding box center [177, 201] width 191 height 12
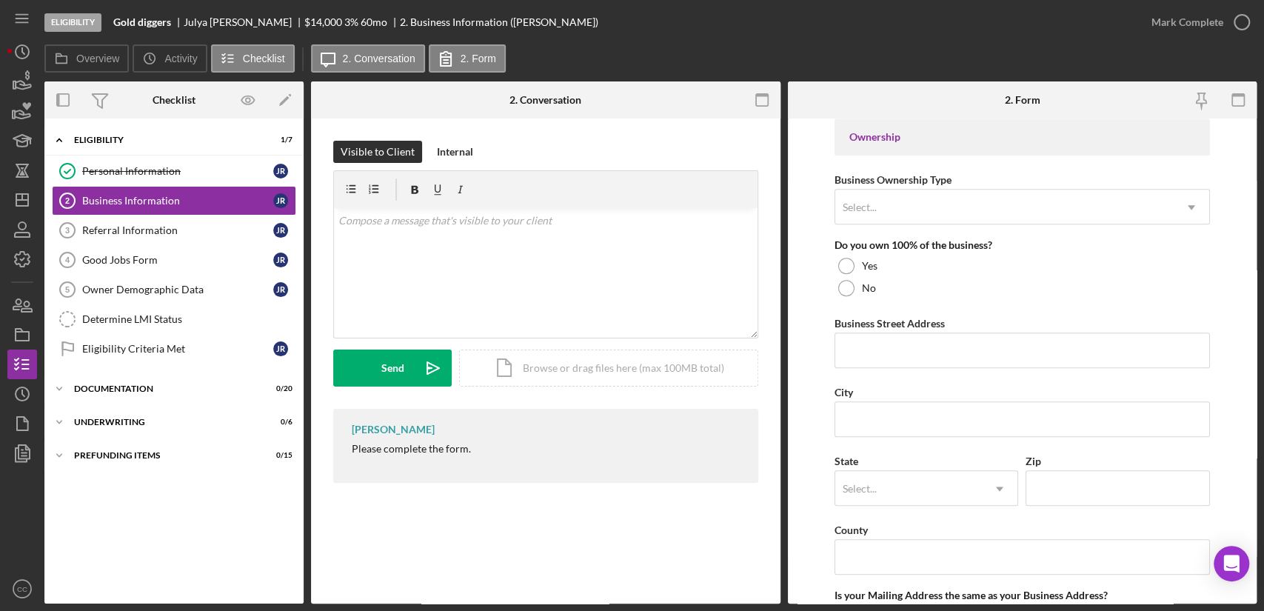
scroll to position [905, 0]
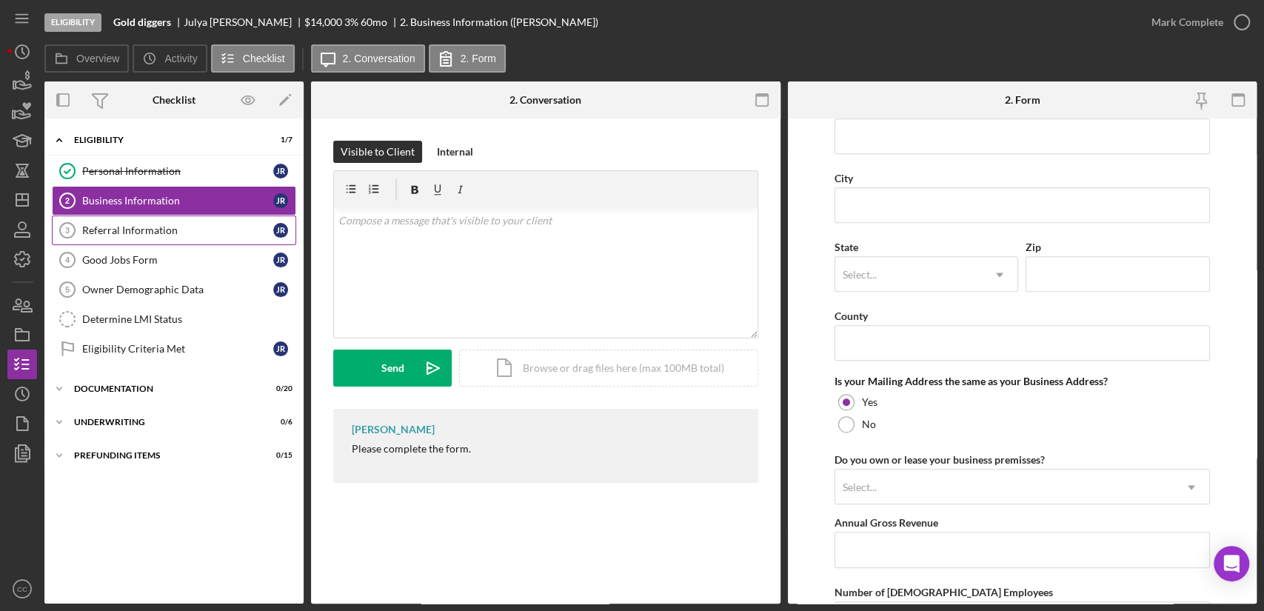
click at [100, 230] on div "Referral Information" at bounding box center [177, 230] width 191 height 12
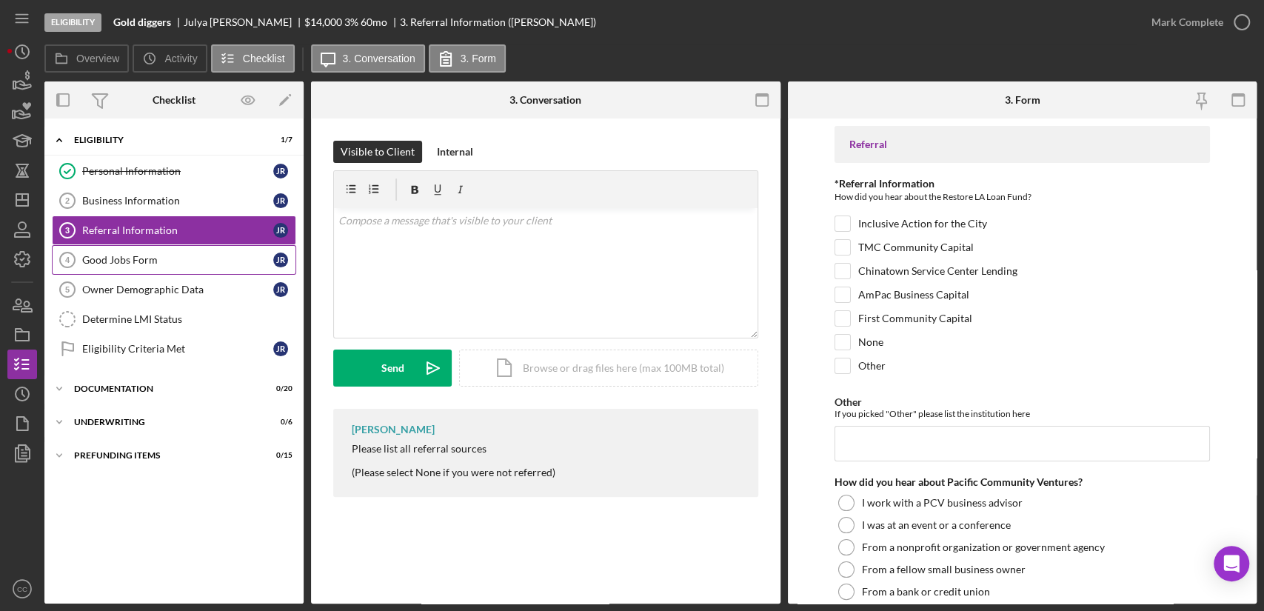
click at [108, 258] on div "Good Jobs Form" at bounding box center [177, 260] width 191 height 12
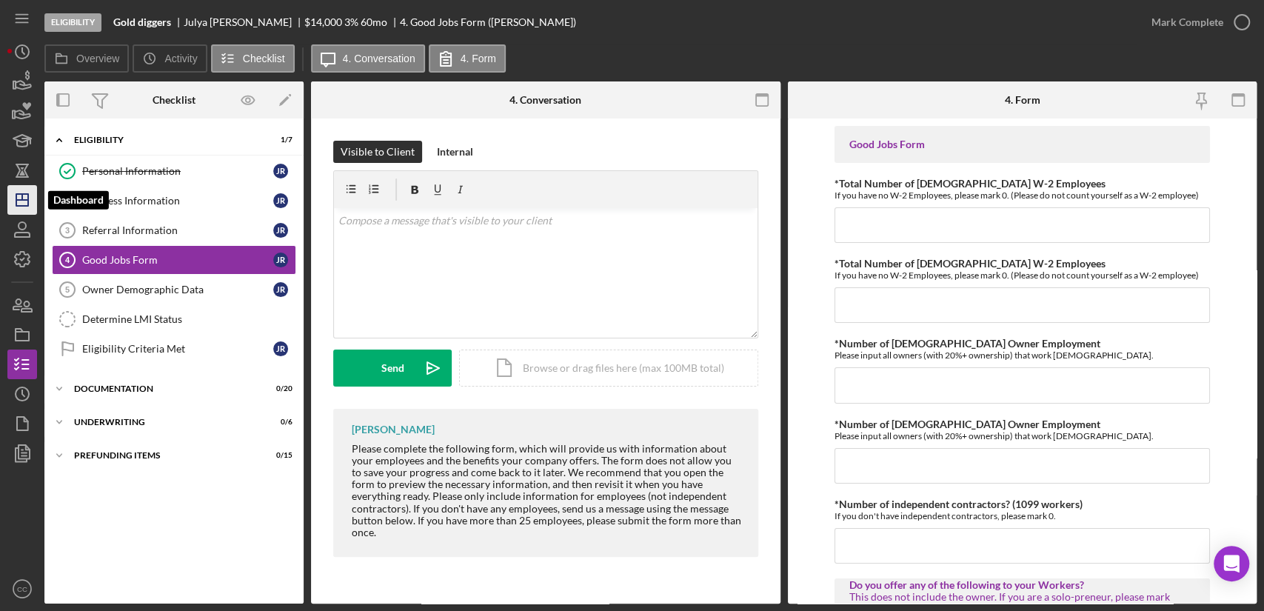
click at [23, 200] on line "button" at bounding box center [22, 200] width 12 height 0
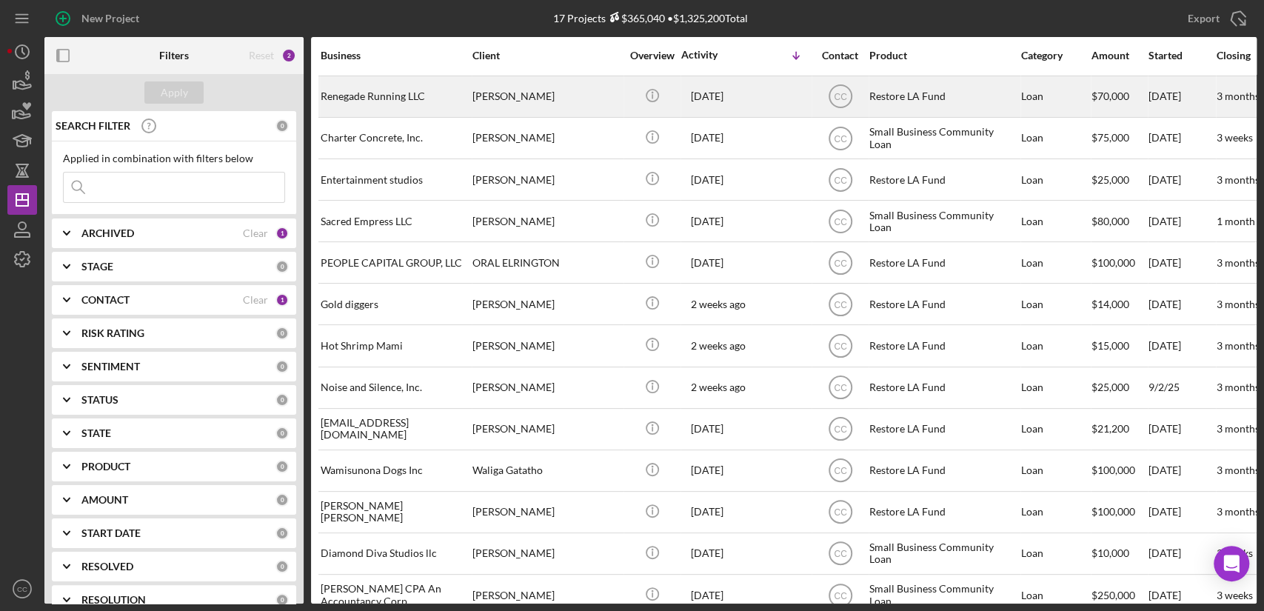
scroll to position [190, 0]
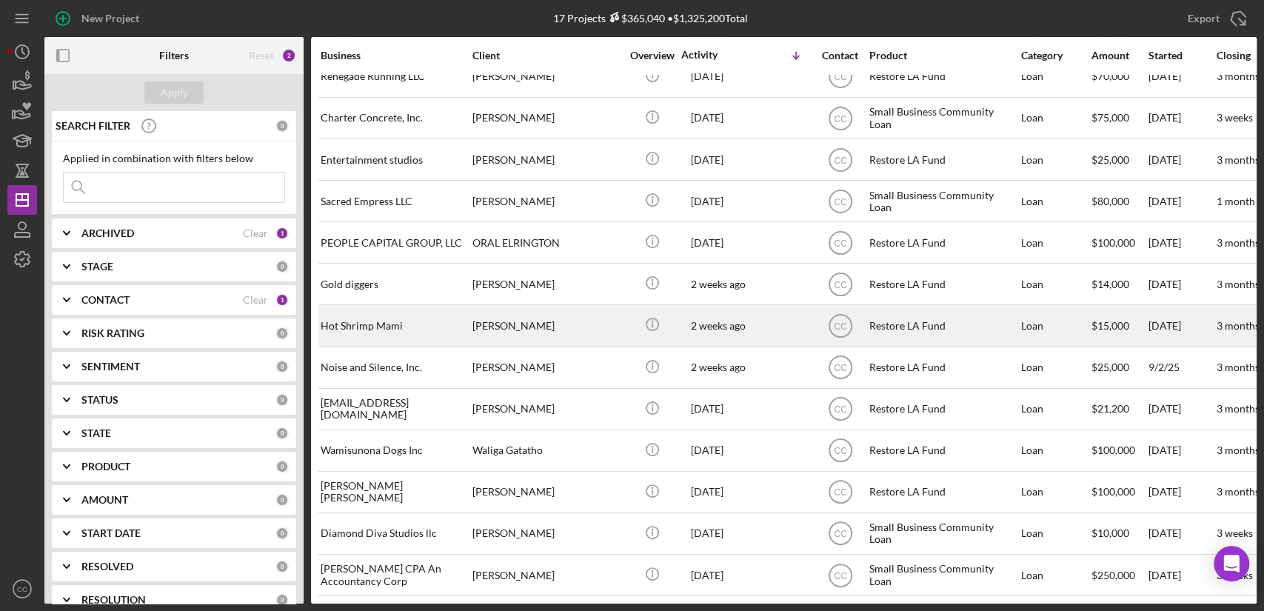
click at [356, 323] on div "Hot Shrimp Mami" at bounding box center [395, 325] width 148 height 39
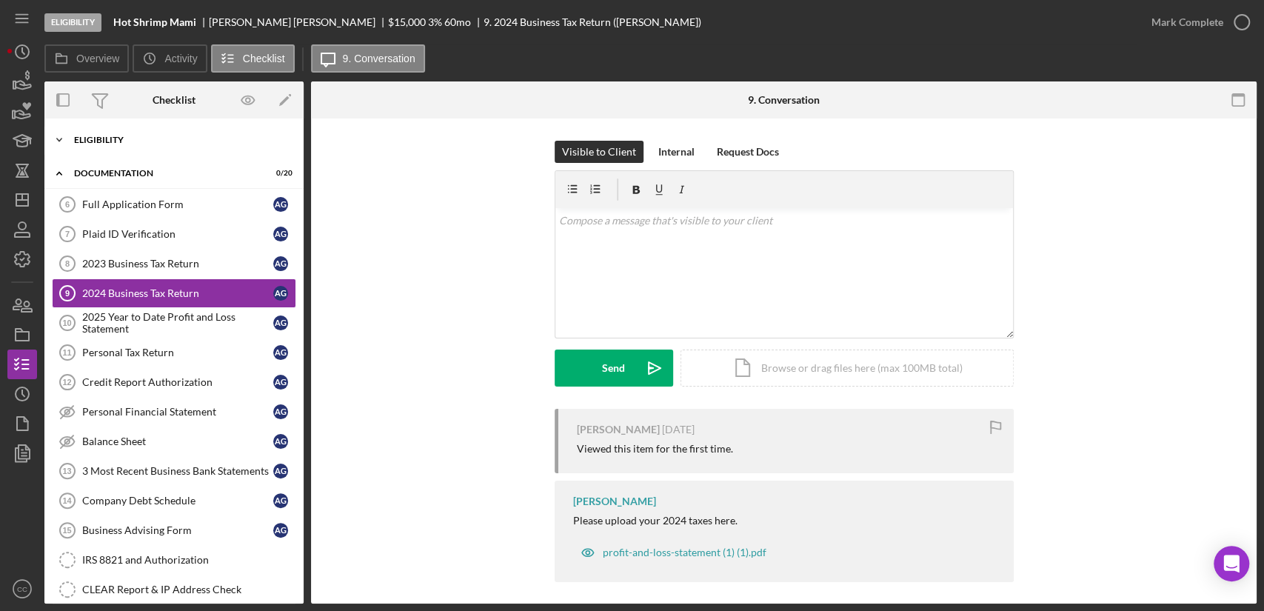
click at [118, 141] on div "Eligibility" at bounding box center [179, 140] width 211 height 9
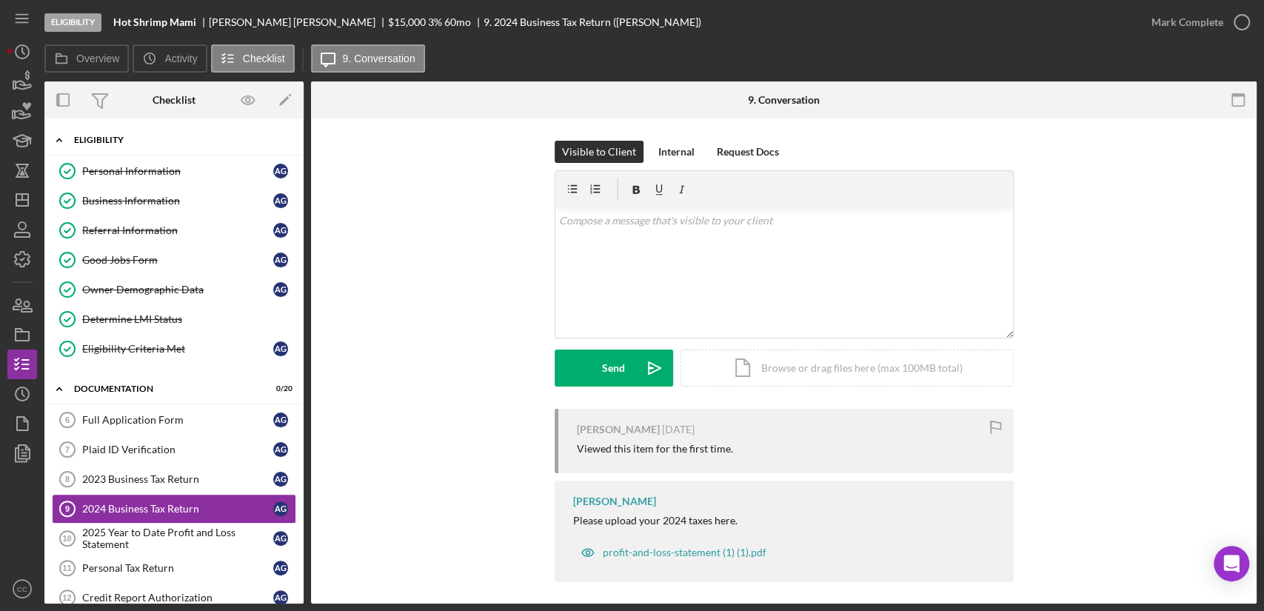
click at [118, 141] on div "Eligibility" at bounding box center [179, 140] width 211 height 9
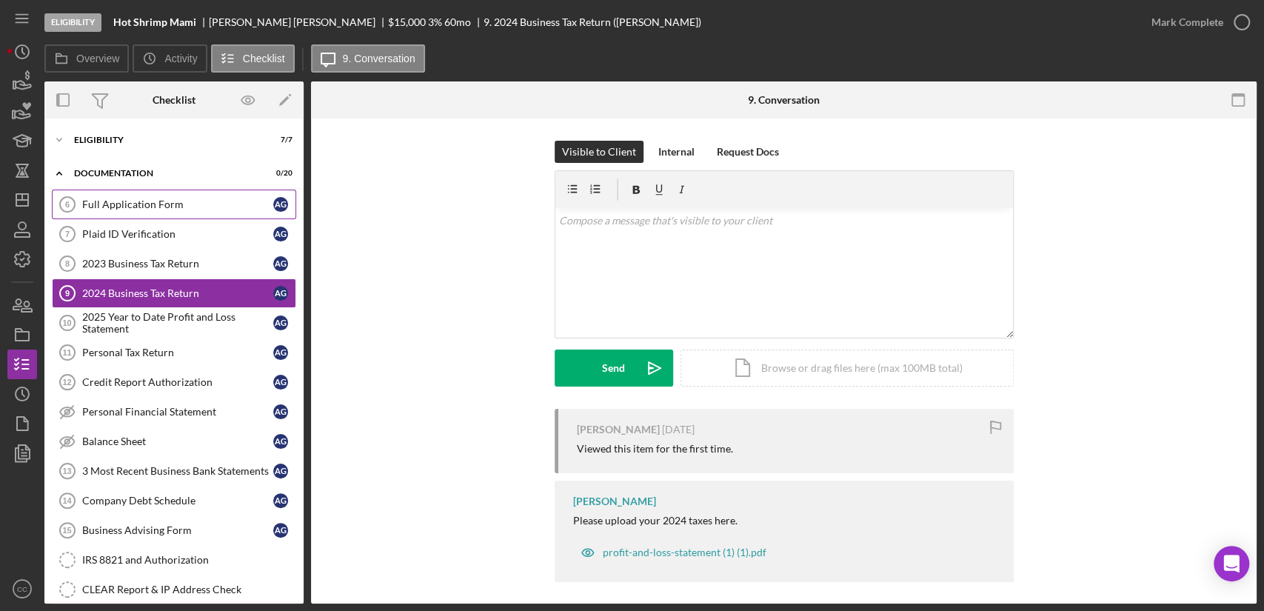
click at [176, 201] on div "Full Application Form" at bounding box center [177, 204] width 191 height 12
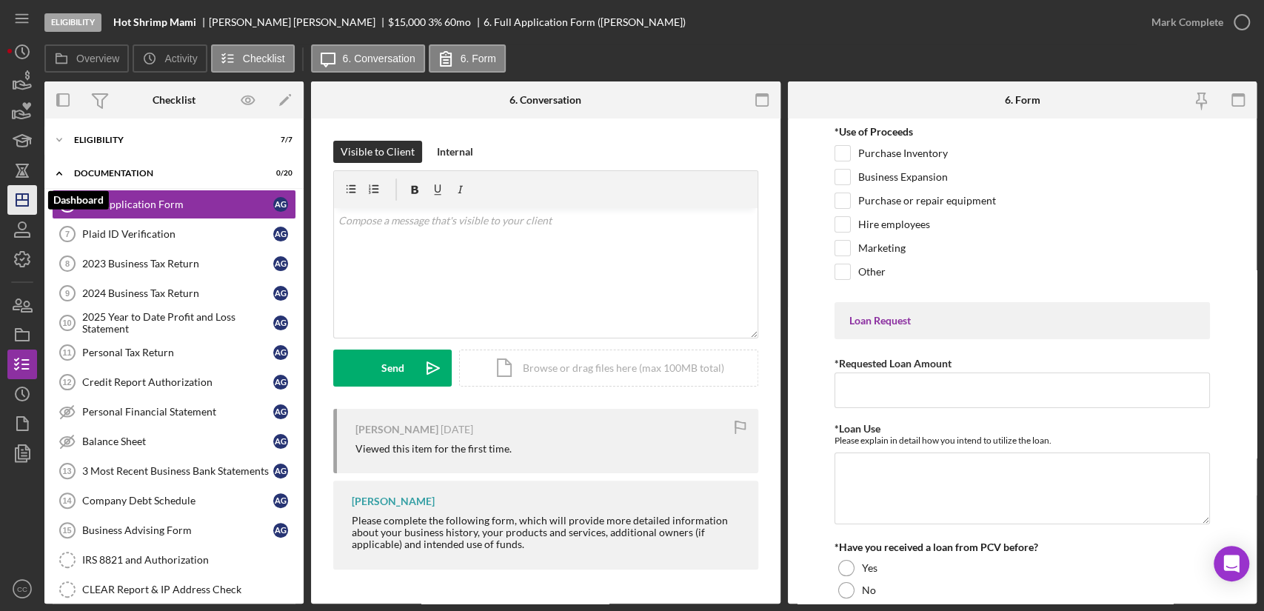
click at [22, 196] on line "button" at bounding box center [22, 197] width 0 height 6
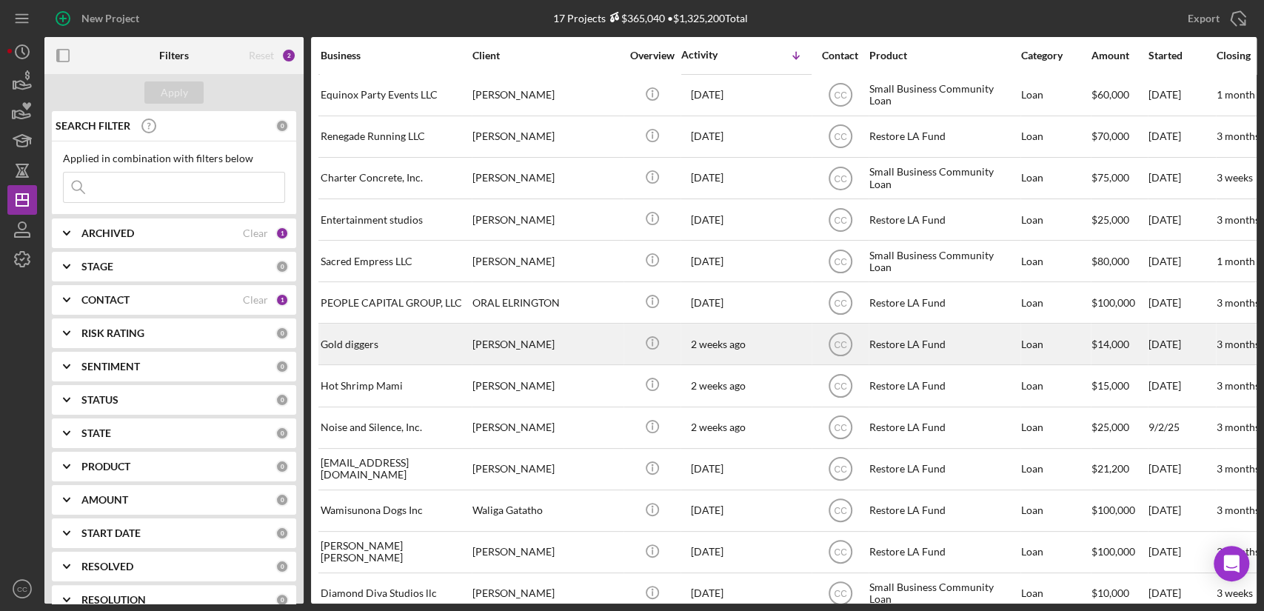
scroll to position [164, 0]
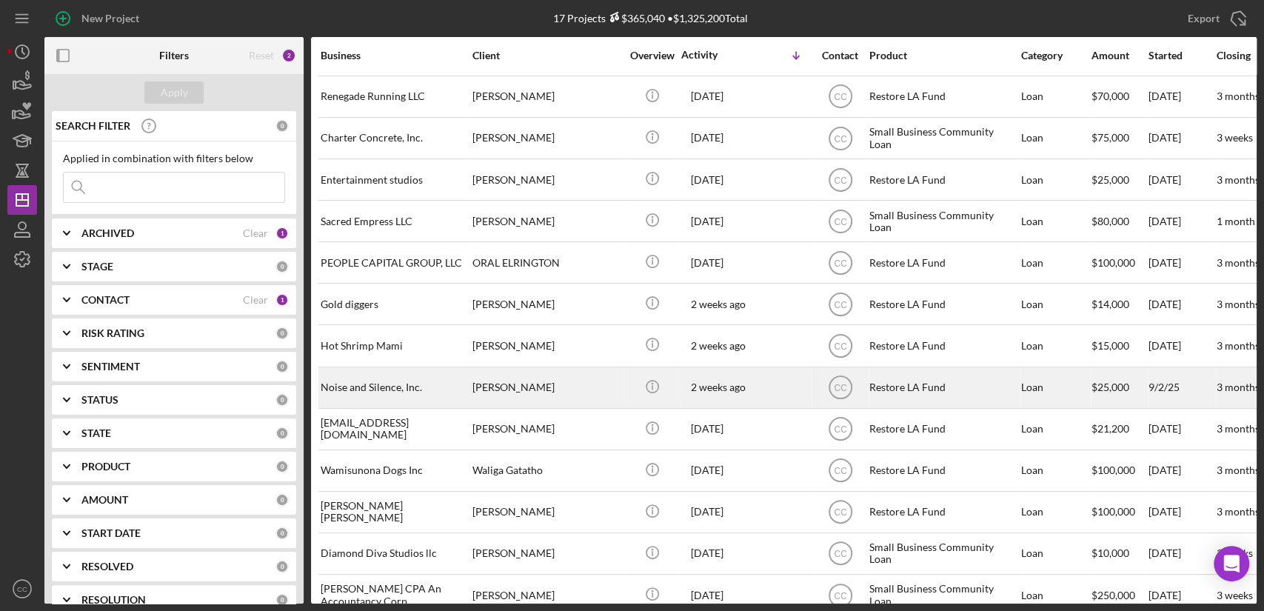
click at [545, 384] on div "[PERSON_NAME]" at bounding box center [546, 387] width 148 height 39
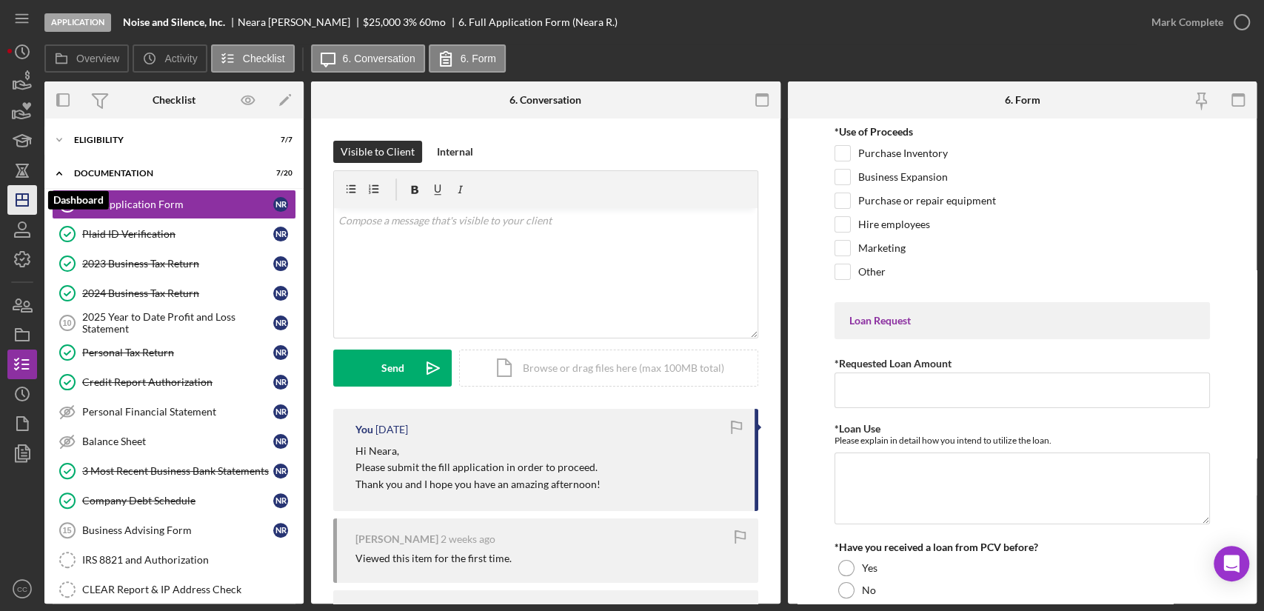
click at [20, 196] on icon "Icon/Dashboard" at bounding box center [22, 199] width 37 height 37
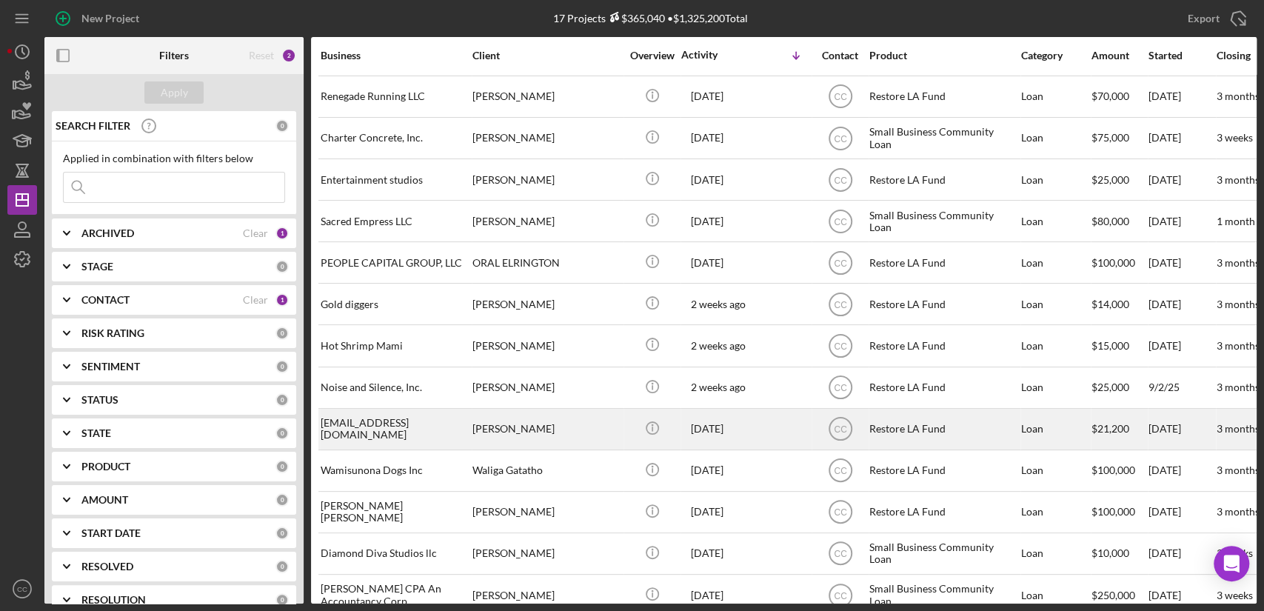
scroll to position [190, 0]
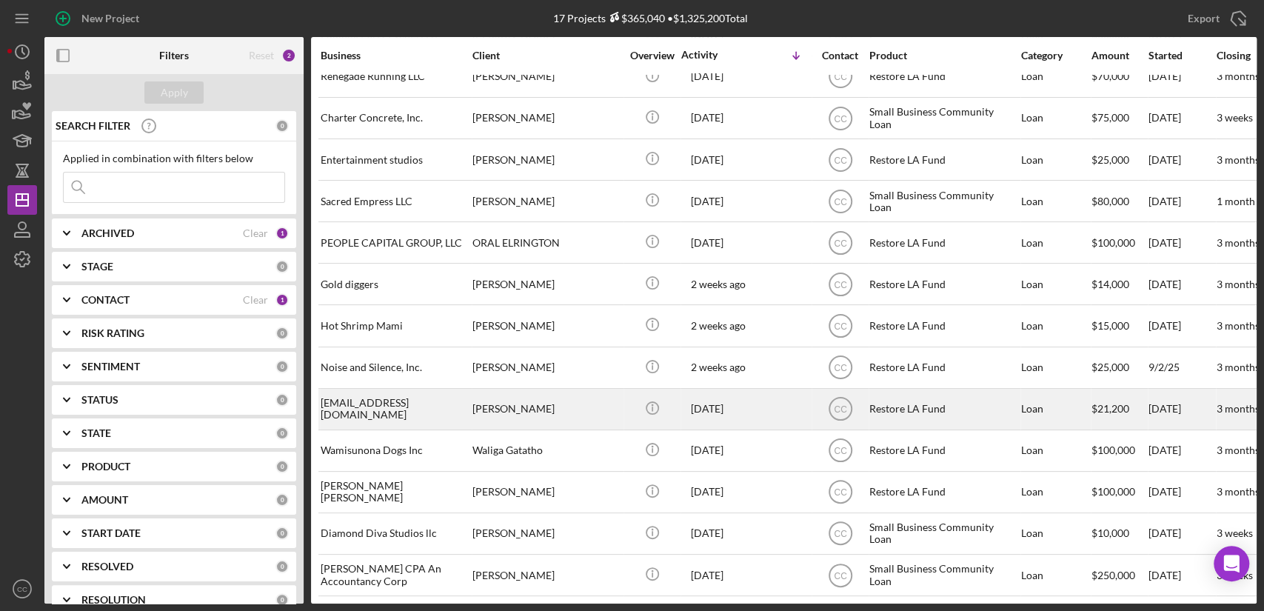
click at [386, 401] on div "[EMAIL_ADDRESS][DOMAIN_NAME]" at bounding box center [395, 409] width 148 height 39
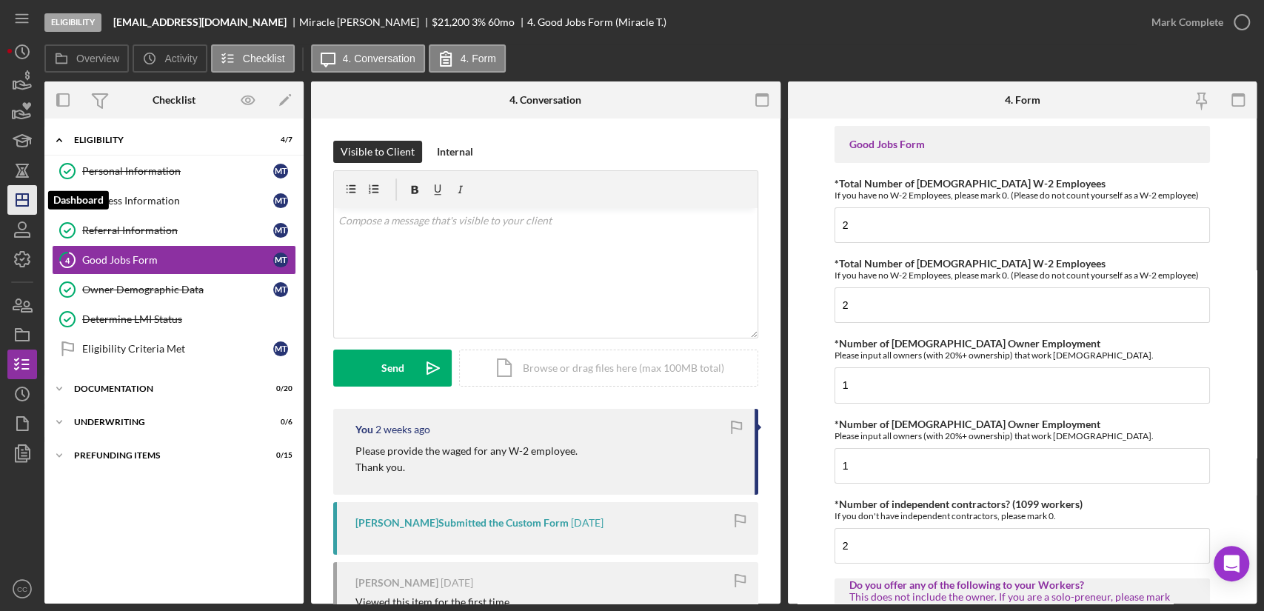
click at [19, 200] on line "button" at bounding box center [22, 200] width 12 height 0
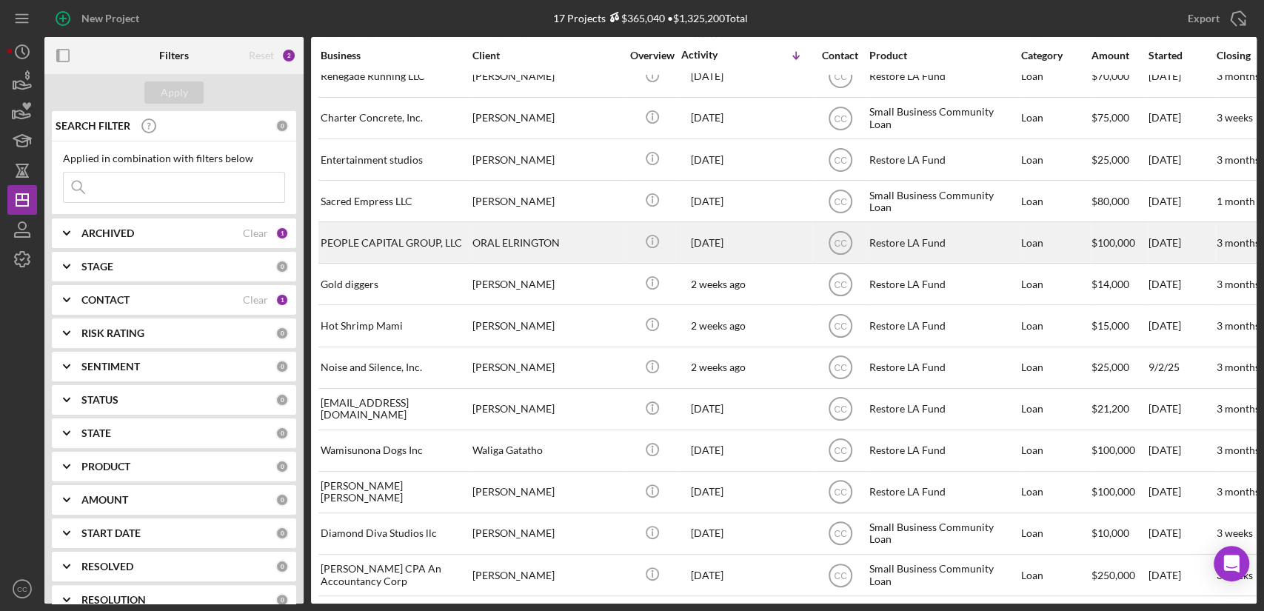
scroll to position [190, 0]
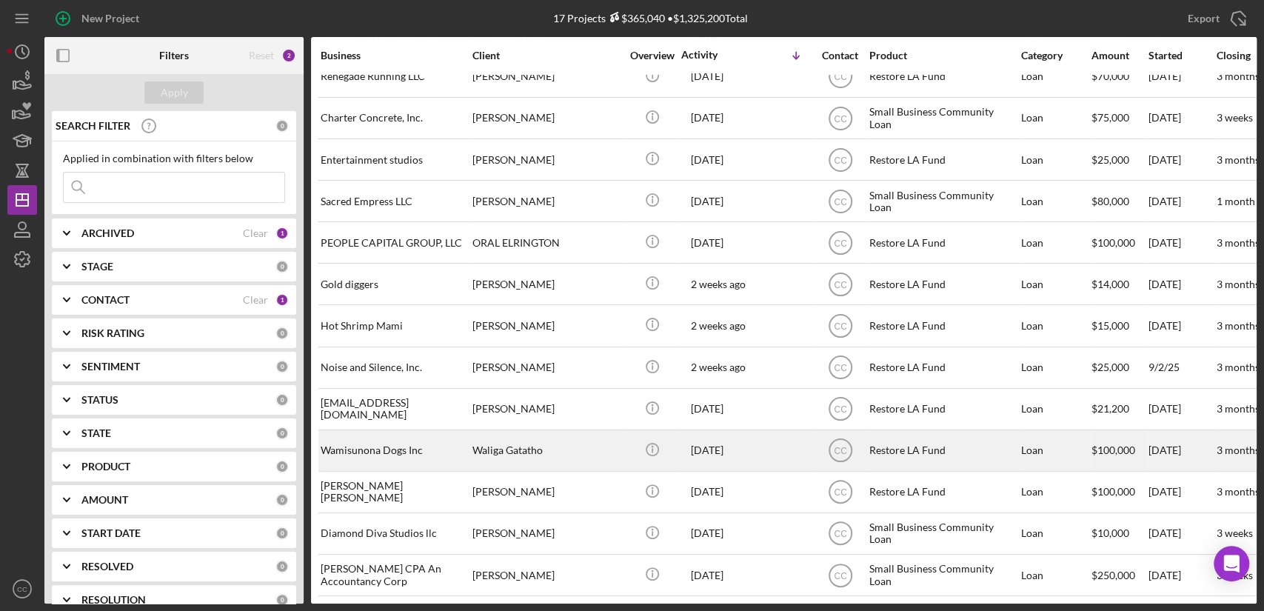
click at [588, 435] on div "Waliga Gatatho" at bounding box center [546, 450] width 148 height 39
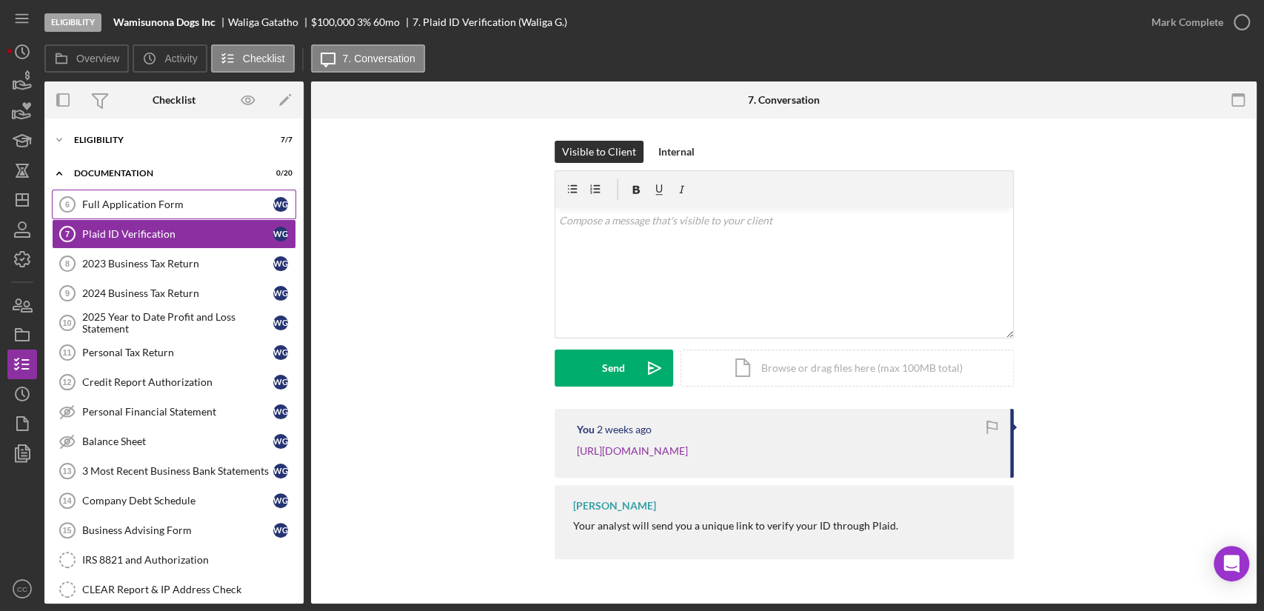
click at [110, 204] on div "Full Application Form" at bounding box center [177, 204] width 191 height 12
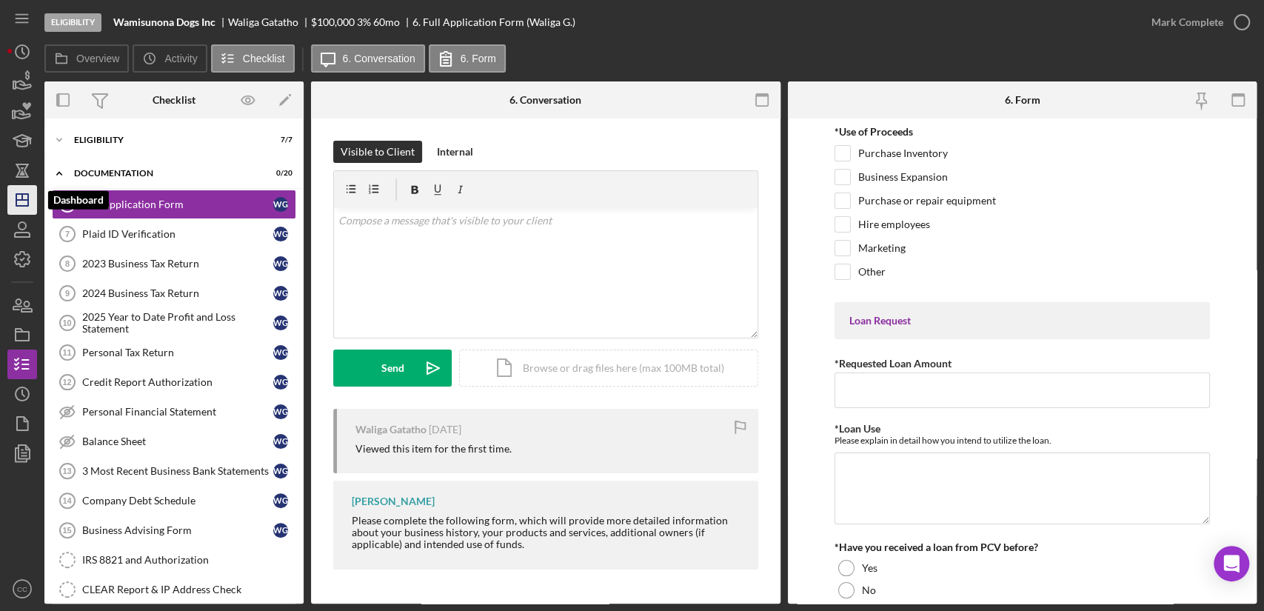
click at [14, 202] on icon "Icon/Dashboard" at bounding box center [22, 199] width 37 height 37
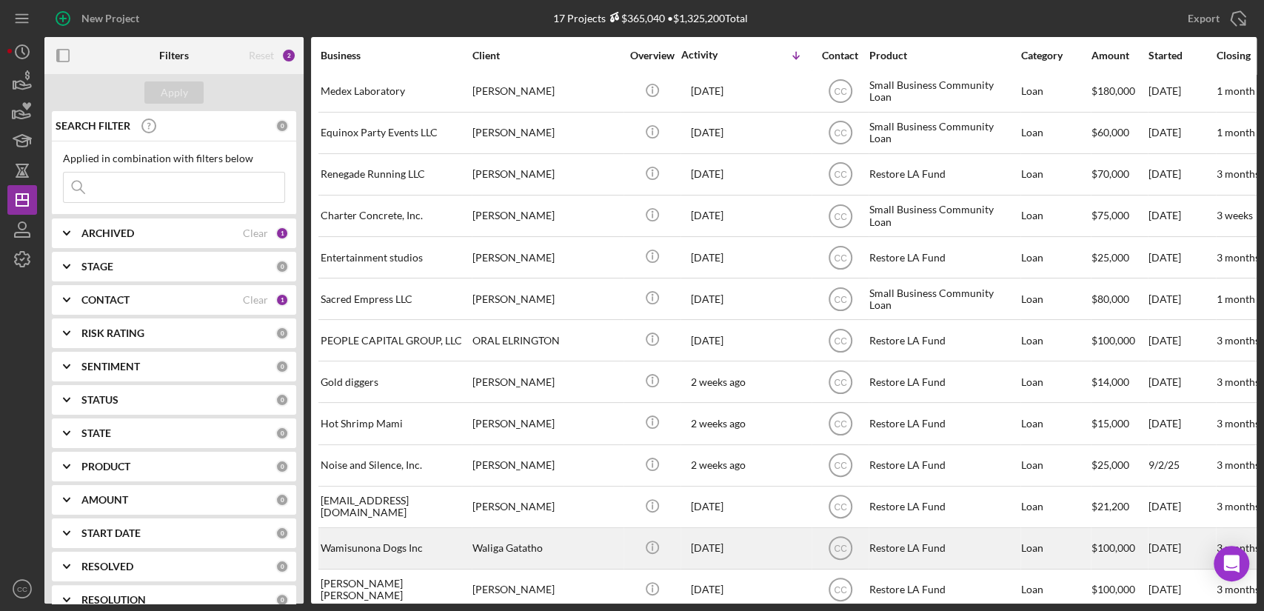
scroll to position [190, 0]
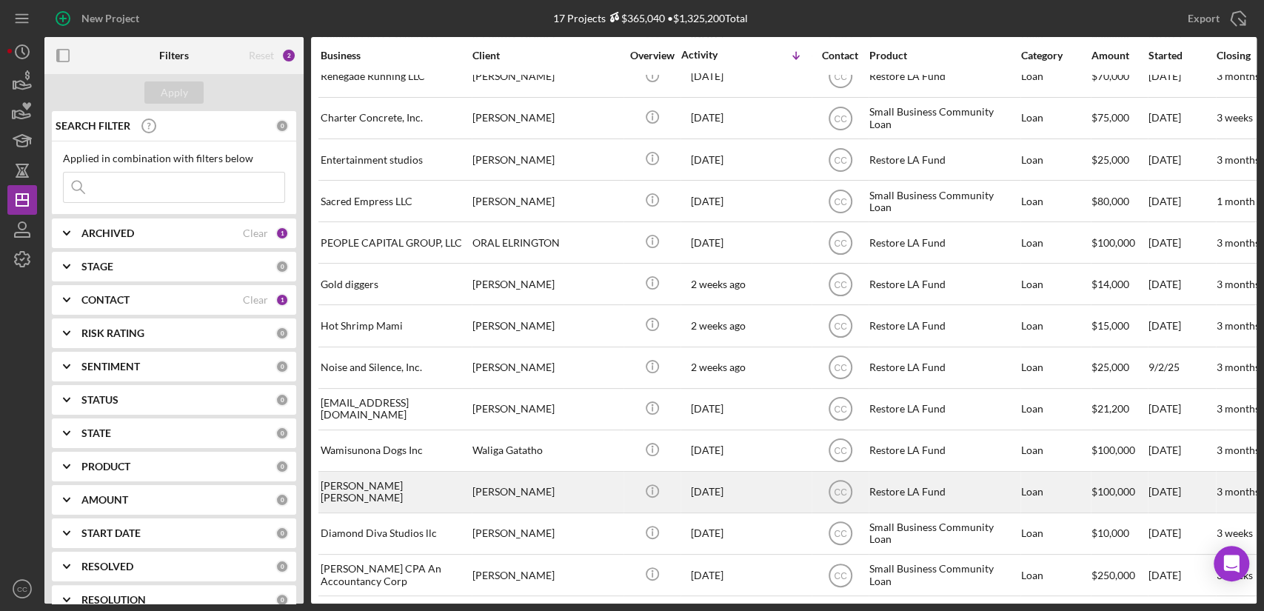
click at [438, 486] on div "[PERSON_NAME] [PERSON_NAME]" at bounding box center [395, 491] width 148 height 39
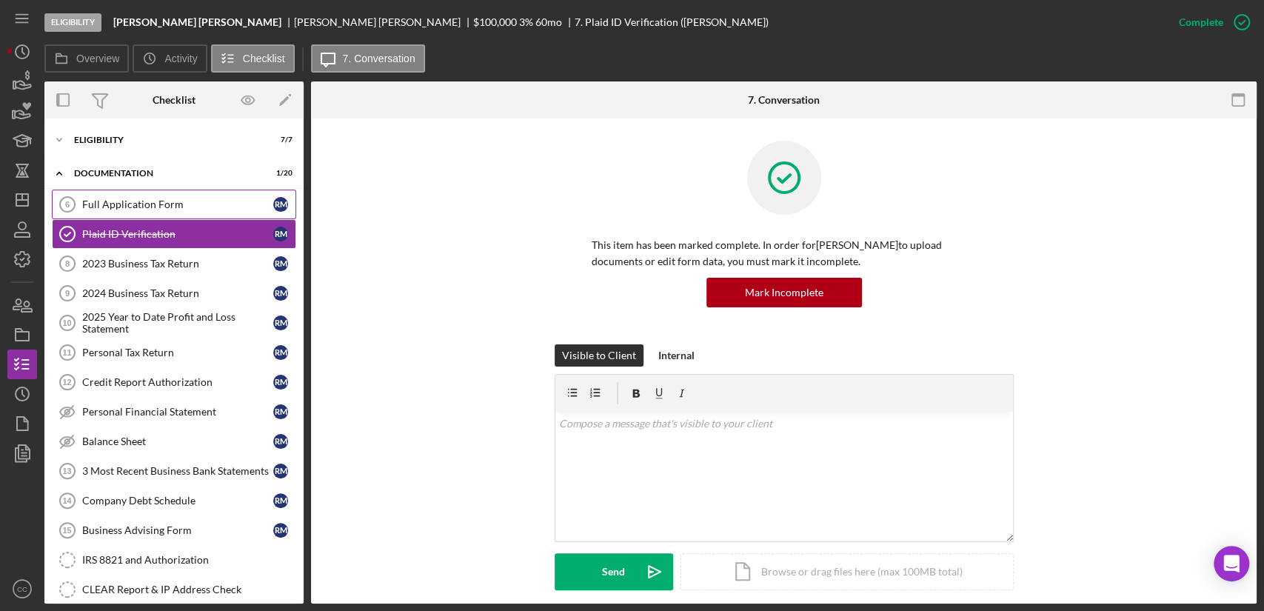
click at [196, 194] on link "Full Application Form 6 Full Application Form R M" at bounding box center [174, 205] width 244 height 30
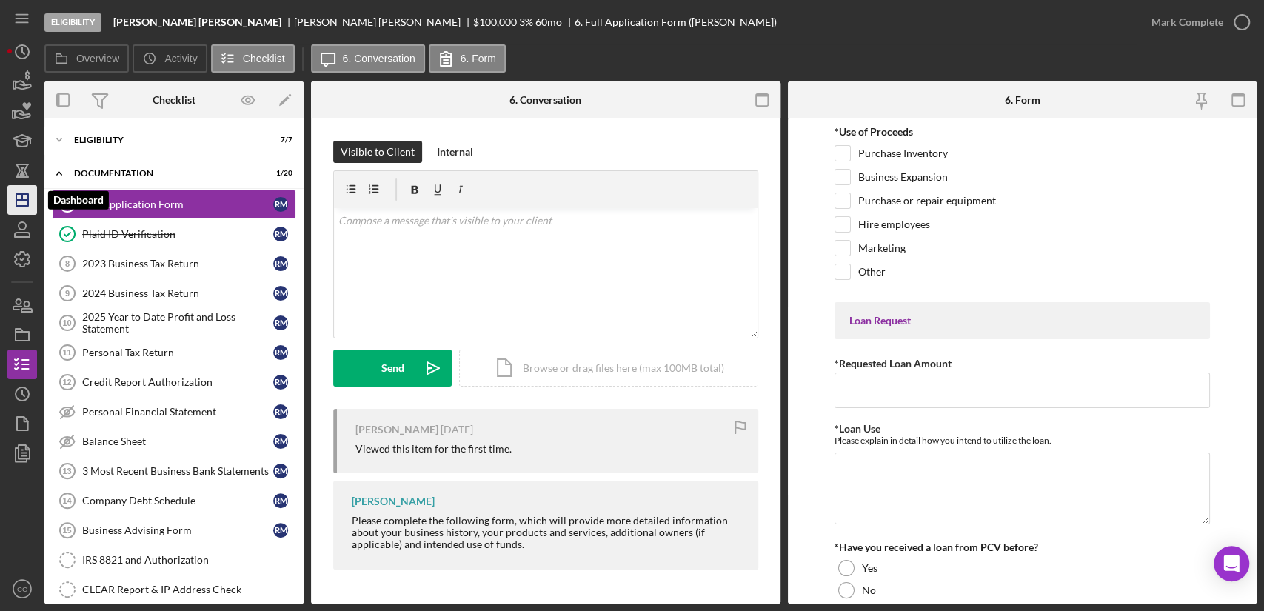
click at [30, 199] on icon "Icon/Dashboard" at bounding box center [22, 199] width 37 height 37
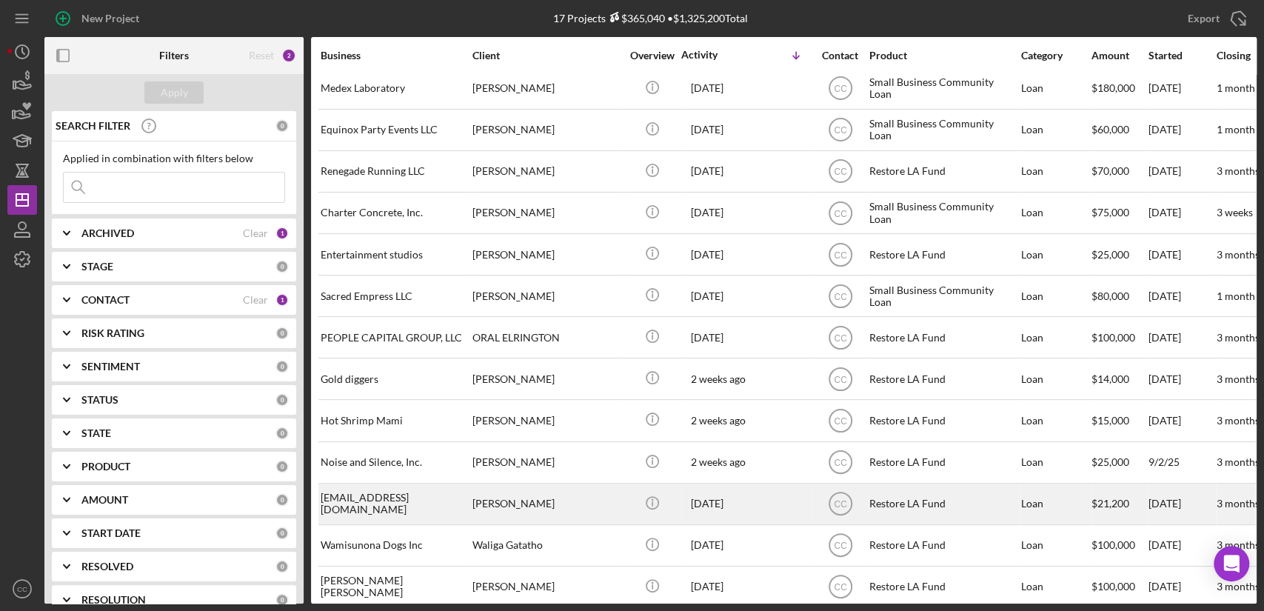
scroll to position [190, 0]
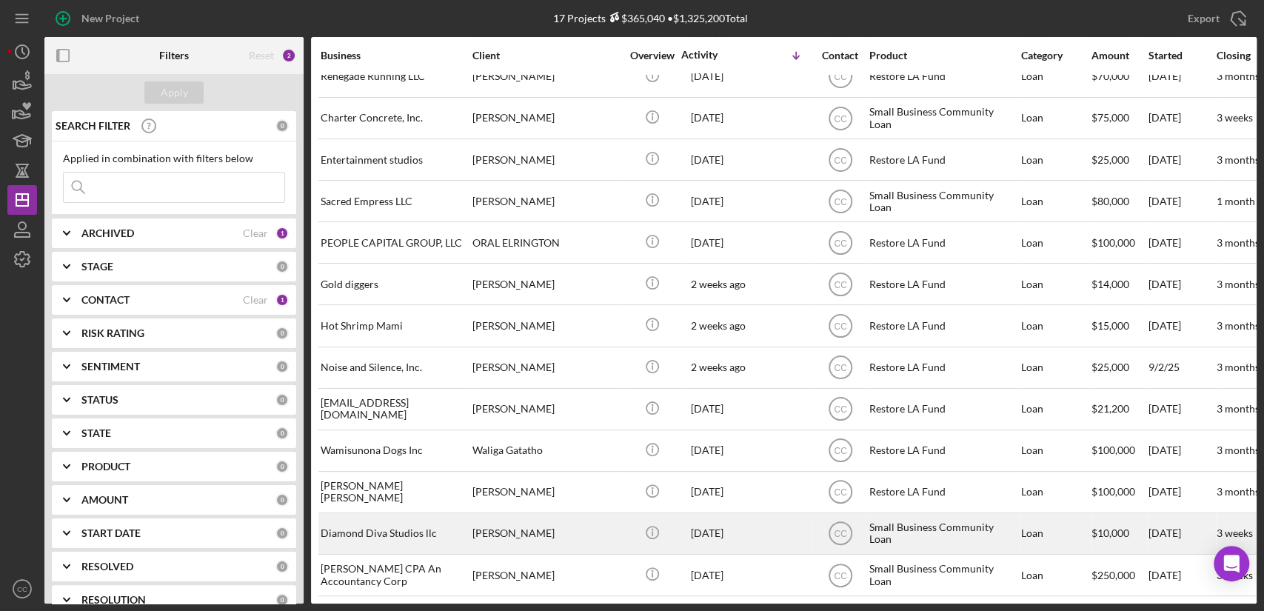
click at [575, 520] on div "[PERSON_NAME]" at bounding box center [546, 533] width 148 height 39
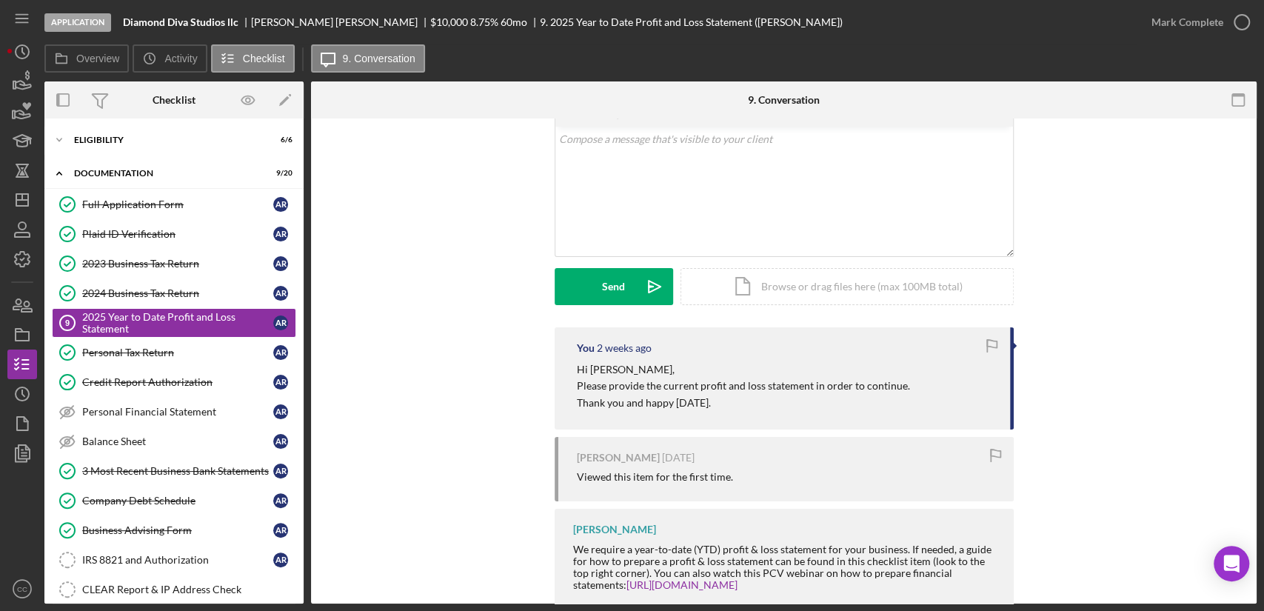
scroll to position [82, 0]
click at [22, 195] on line "button" at bounding box center [22, 197] width 0 height 6
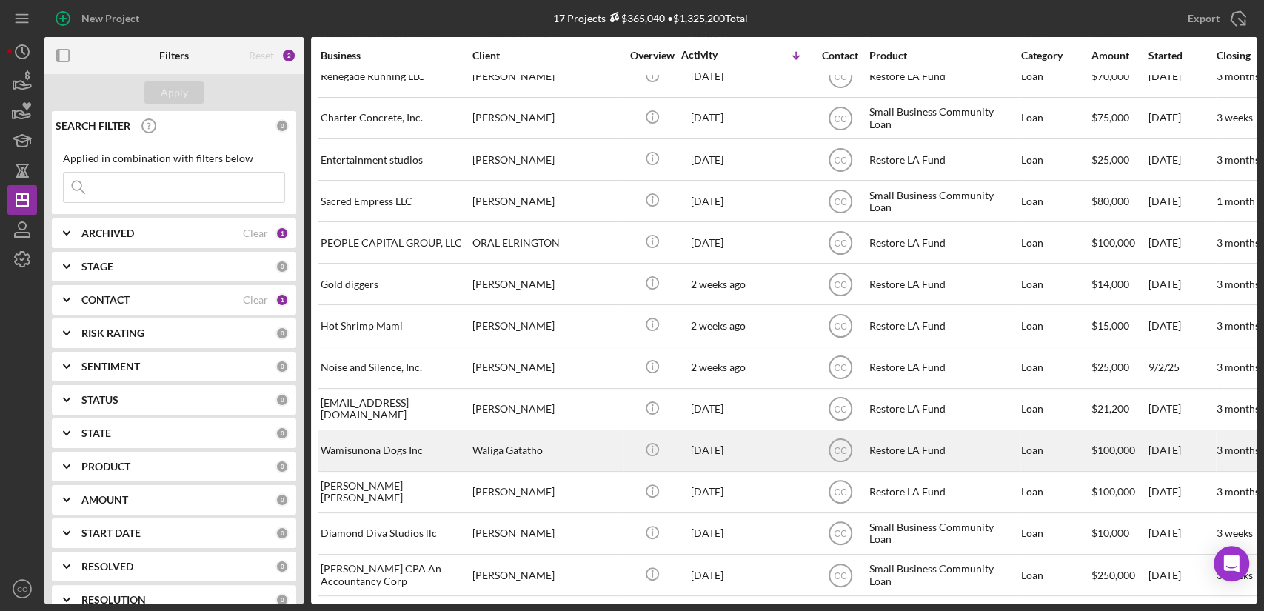
scroll to position [190, 0]
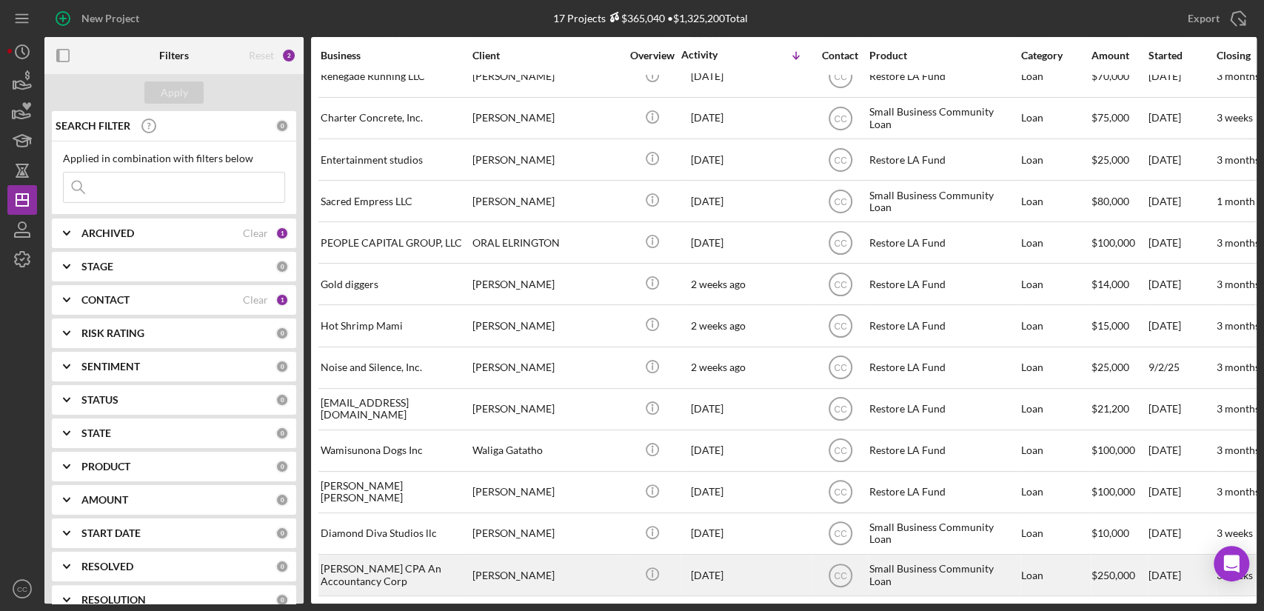
click at [589, 565] on div "[PERSON_NAME]" at bounding box center [546, 574] width 148 height 39
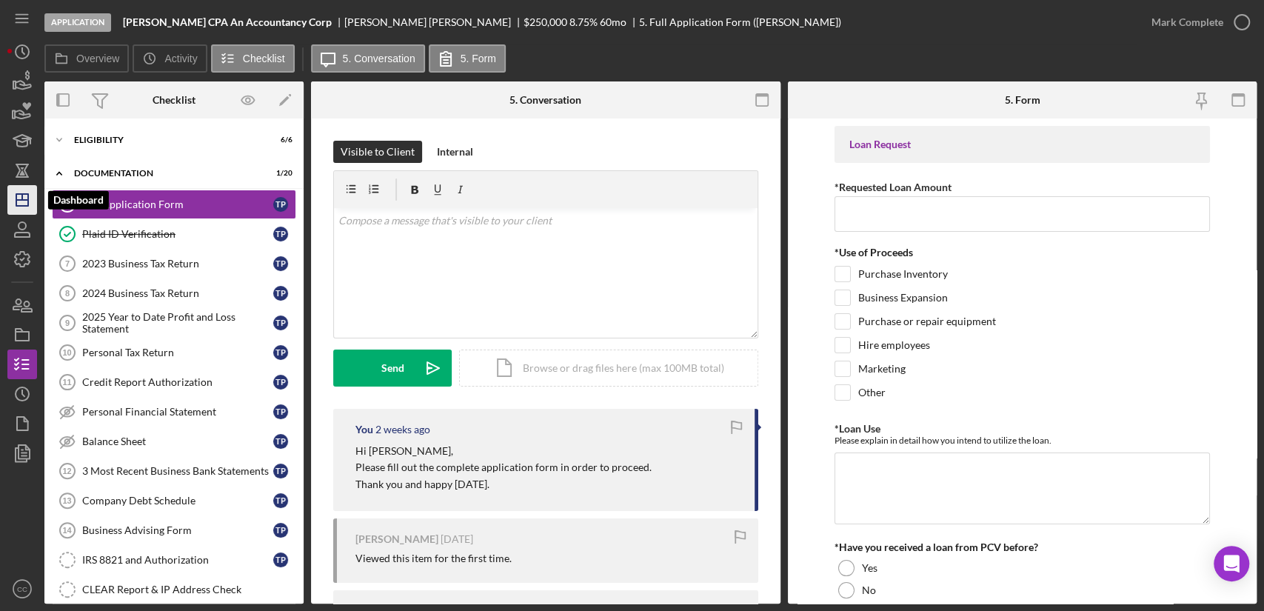
click at [18, 206] on polygon "button" at bounding box center [22, 200] width 12 height 12
